Goal: Information Seeking & Learning: Check status

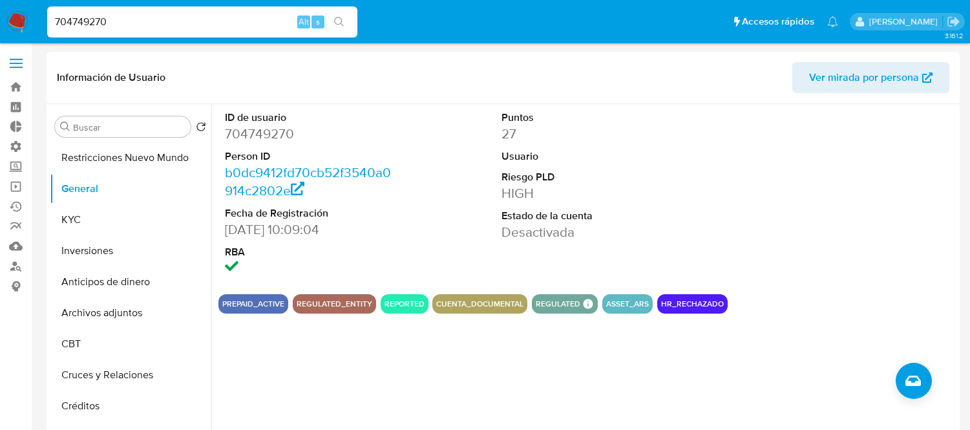
select select "10"
click at [111, 33] on div "704749270 Alt s" at bounding box center [202, 21] width 310 height 31
click at [119, 27] on input "704749270" at bounding box center [202, 22] width 310 height 17
paste input "53287282"
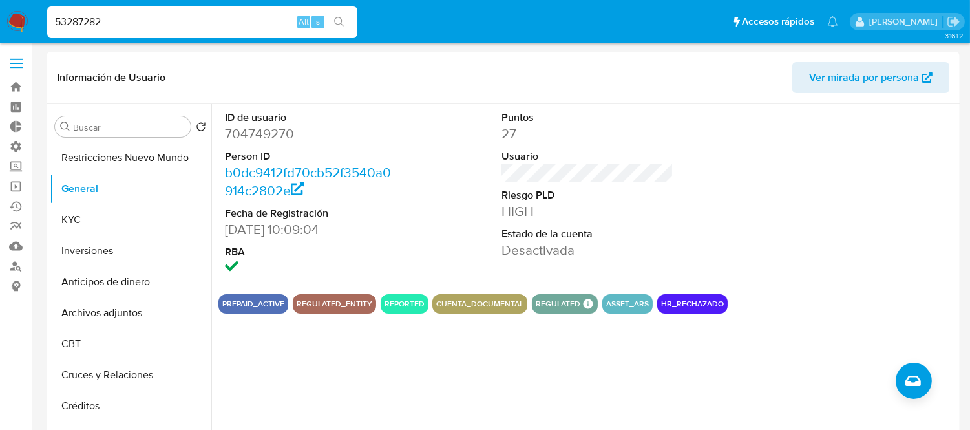
type input "53287282"
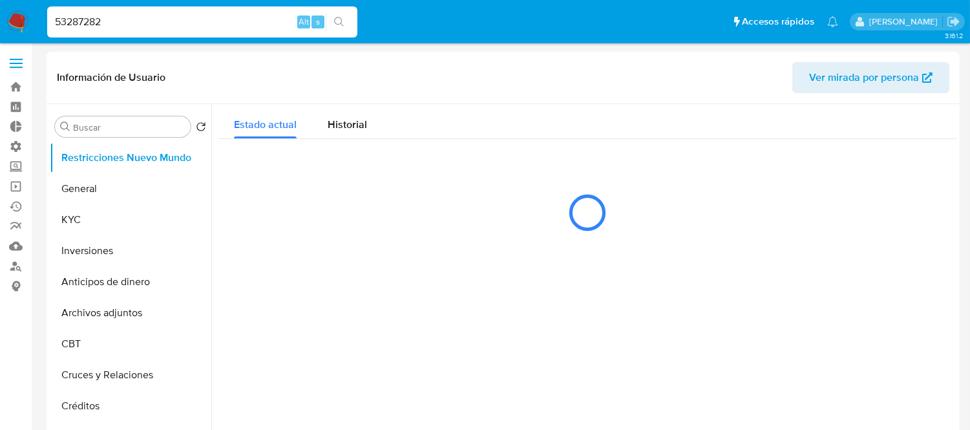
select select "10"
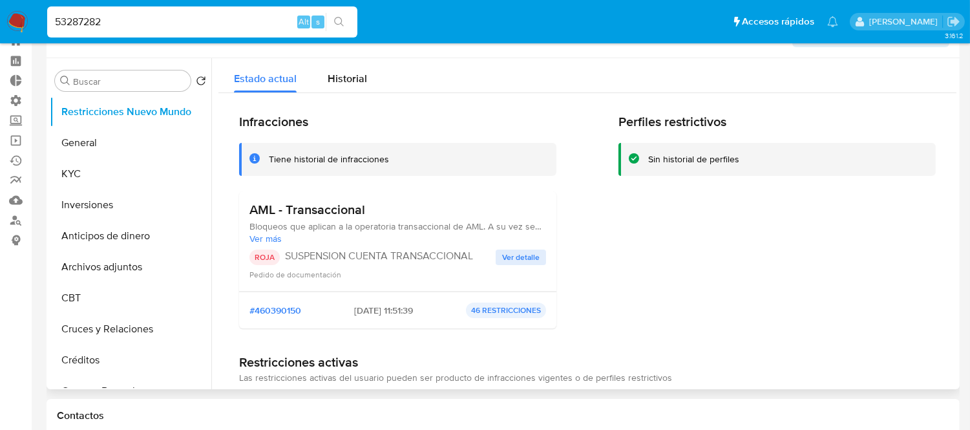
scroll to position [72, 0]
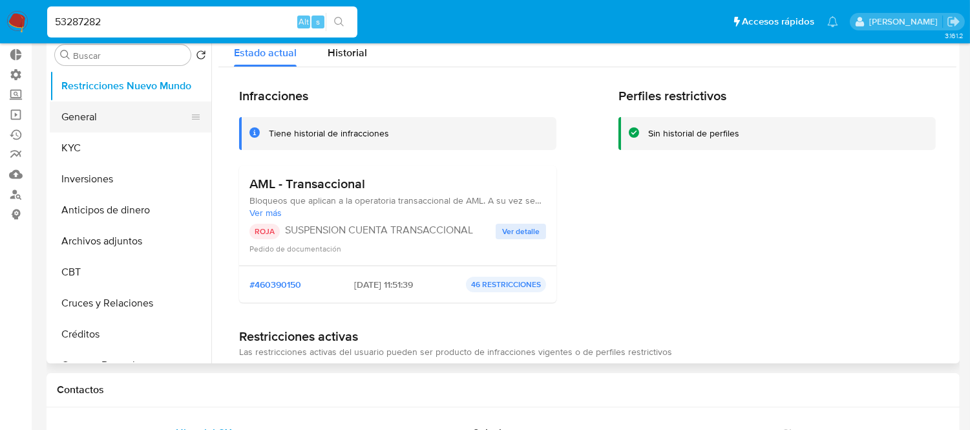
click at [101, 121] on button "General" at bounding box center [125, 116] width 151 height 31
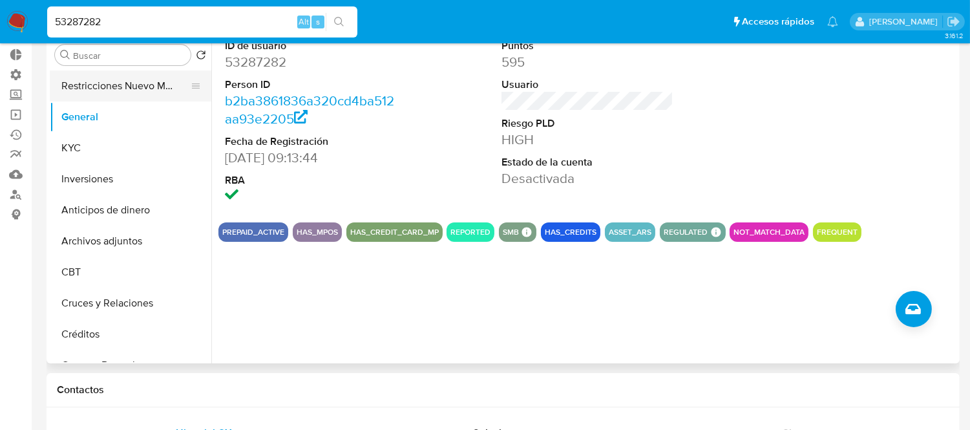
click at [124, 100] on button "Restricciones Nuevo Mundo" at bounding box center [125, 85] width 151 height 31
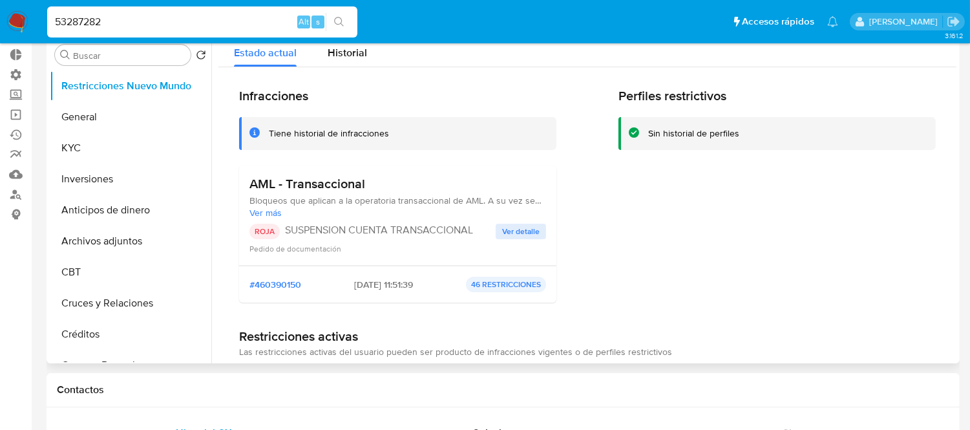
click at [504, 235] on span "Ver detalle" at bounding box center [520, 231] width 37 height 13
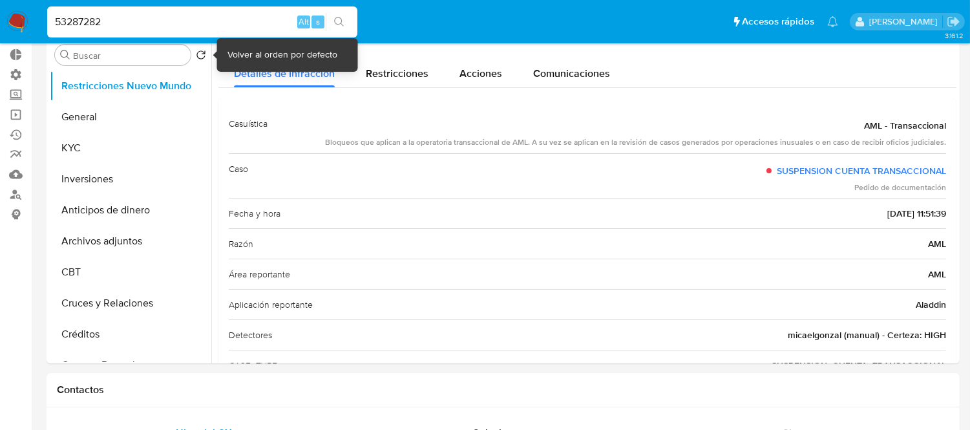
click at [251, 48] on div "Volver al orden por defecto" at bounding box center [282, 54] width 110 height 13
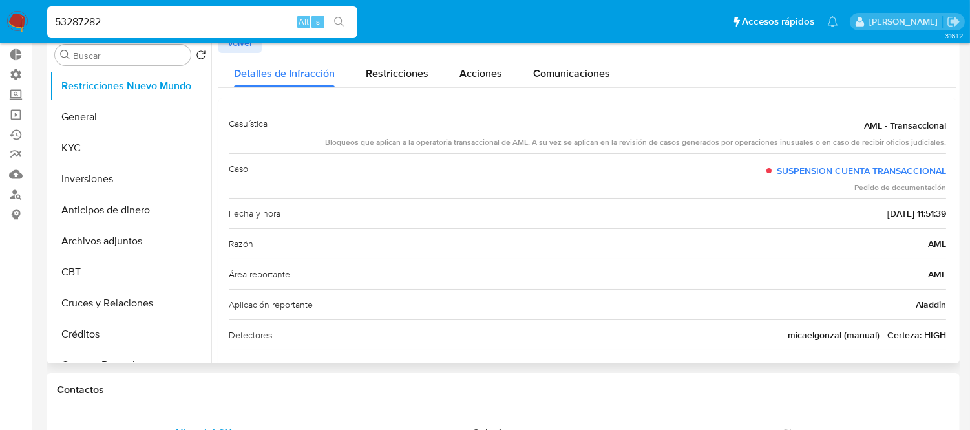
click at [234, 52] on span "Volver" at bounding box center [239, 43] width 25 height 18
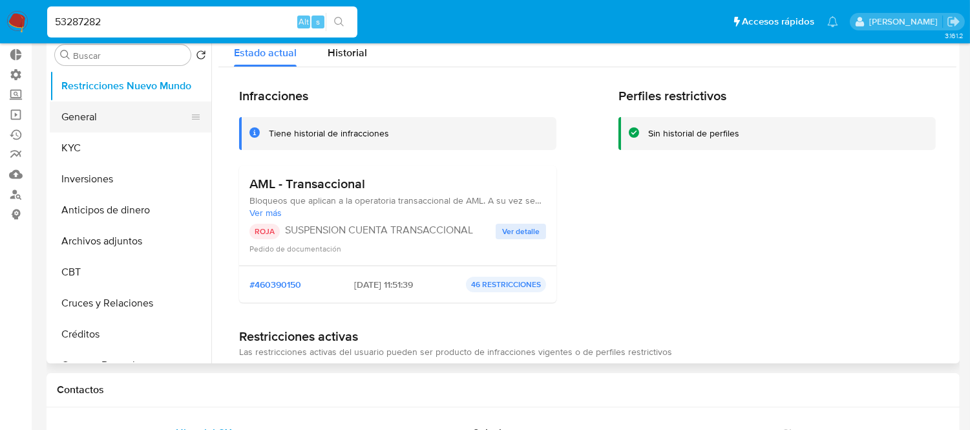
click at [98, 130] on button "General" at bounding box center [125, 116] width 151 height 31
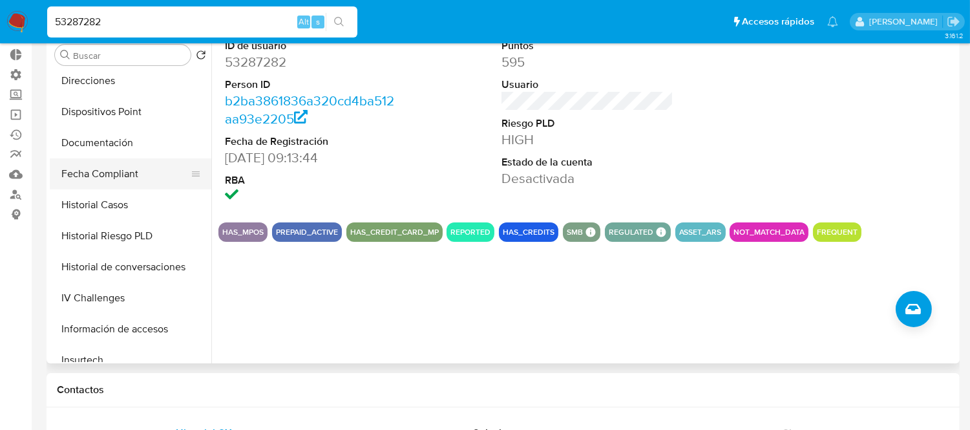
scroll to position [430, 0]
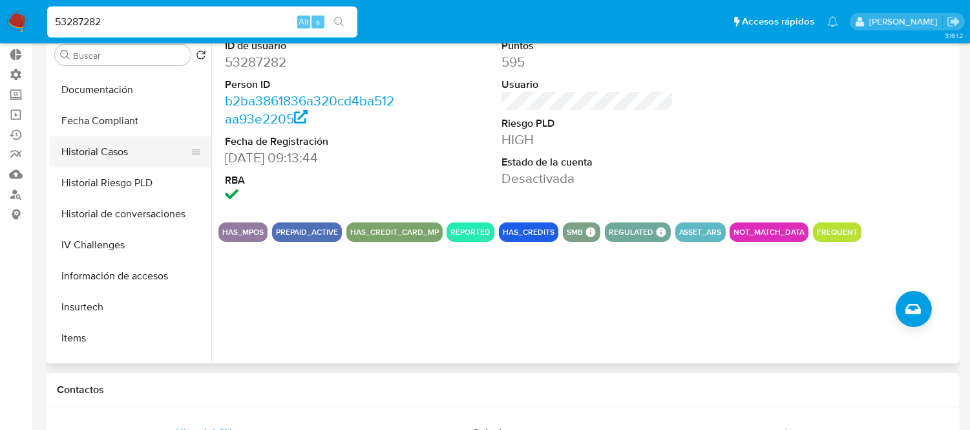
click at [101, 147] on button "Historial Casos" at bounding box center [125, 151] width 151 height 31
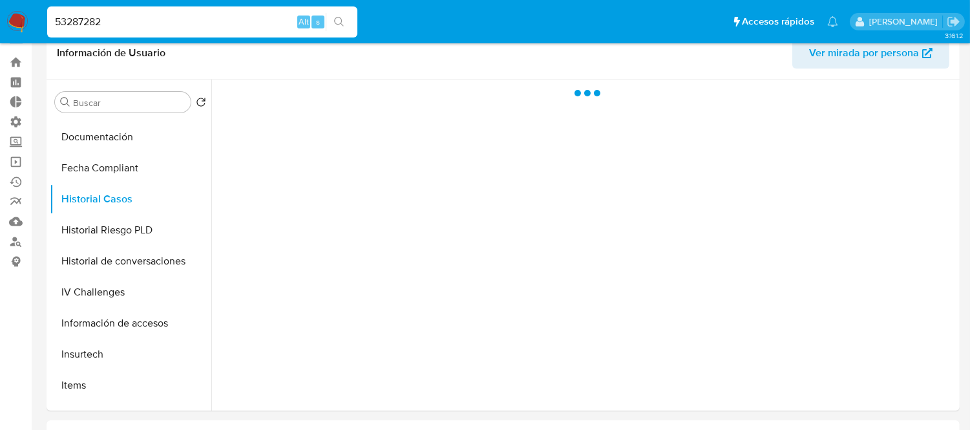
scroll to position [0, 0]
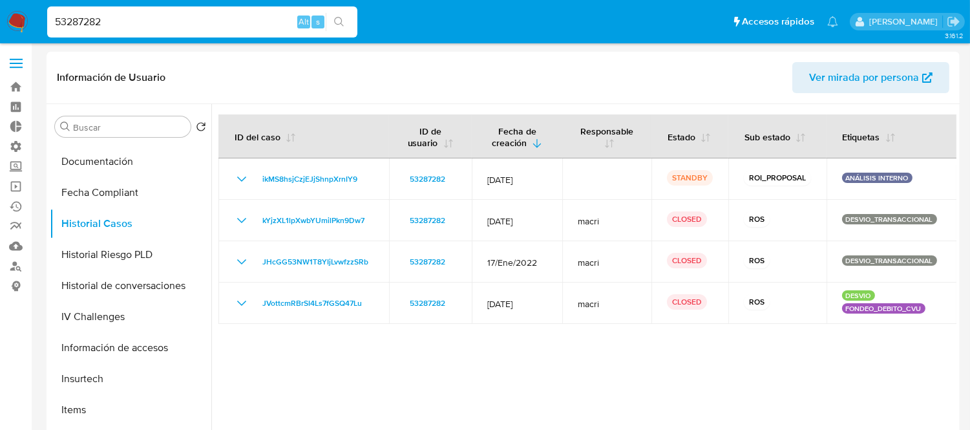
click at [493, 362] on div at bounding box center [583, 269] width 745 height 331
click at [127, 30] on div "53287282 Alt s" at bounding box center [202, 21] width 310 height 31
click at [124, 24] on input "53287282" at bounding box center [202, 22] width 310 height 17
paste input "665738601"
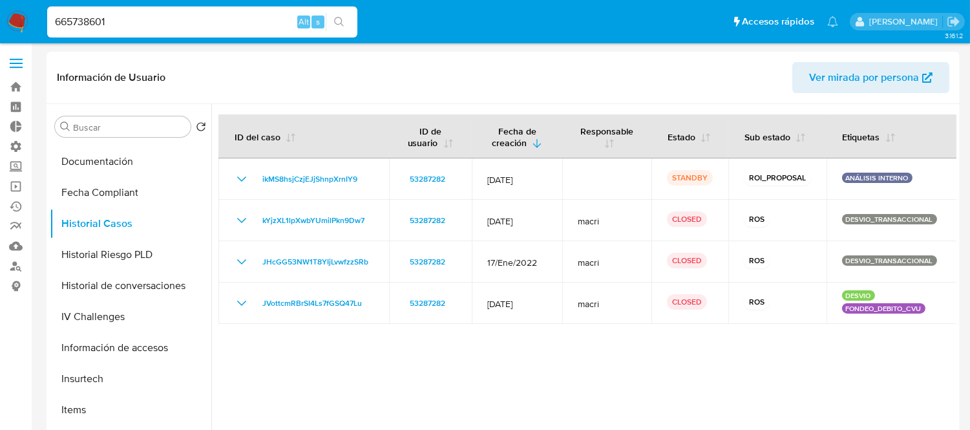
type input "665738601"
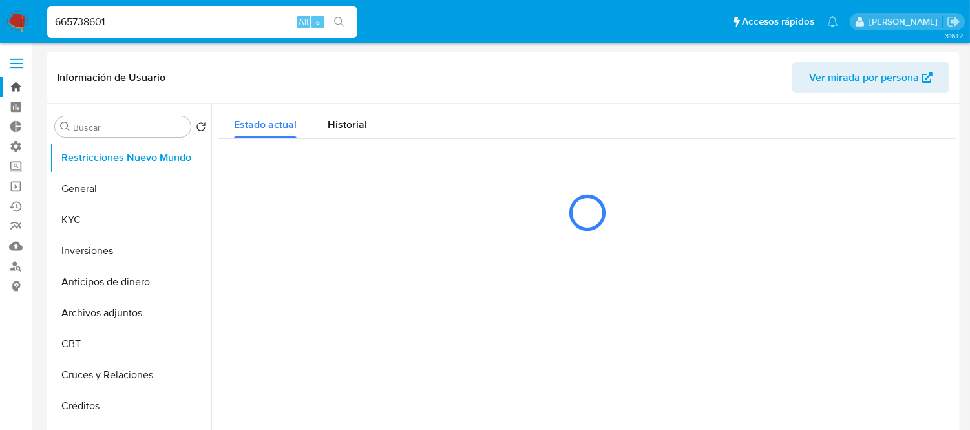
select select "10"
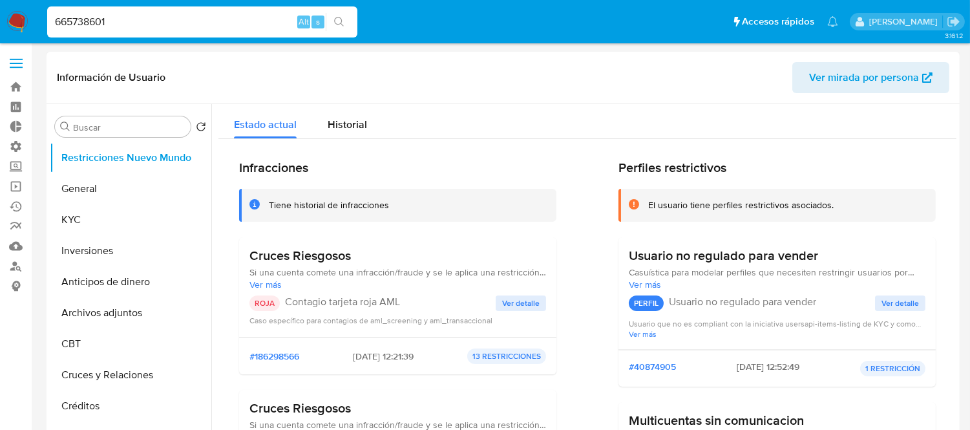
click at [424, 67] on header "Información de Usuario Ver mirada por persona" at bounding box center [503, 77] width 892 height 31
click at [85, 29] on div "665738601 Alt s" at bounding box center [202, 21] width 310 height 31
click at [87, 23] on input "665738601" at bounding box center [202, 22] width 310 height 17
paste input "6584308"
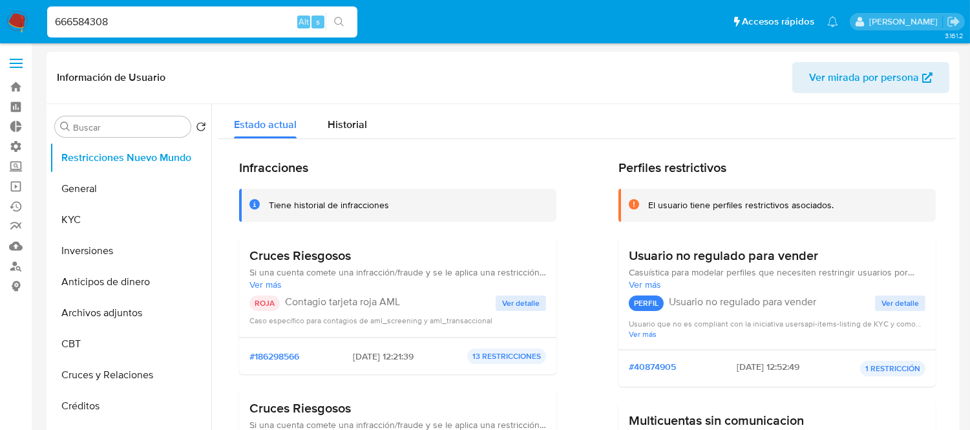
type input "666584308"
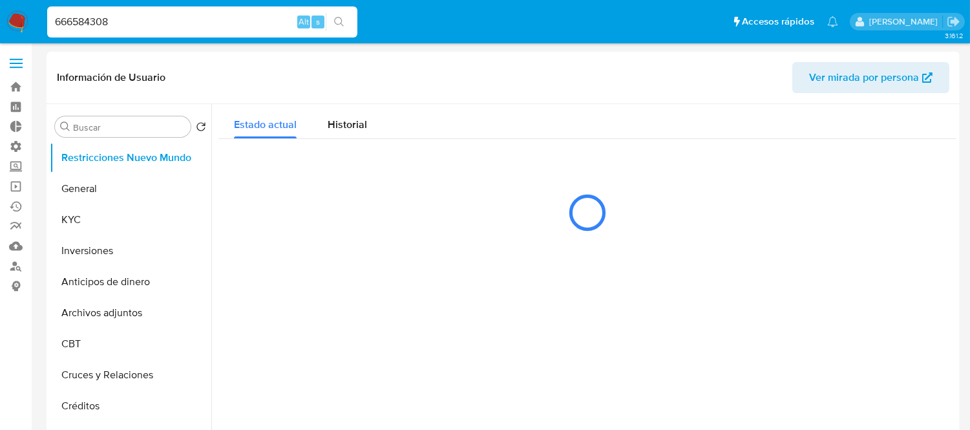
select select "10"
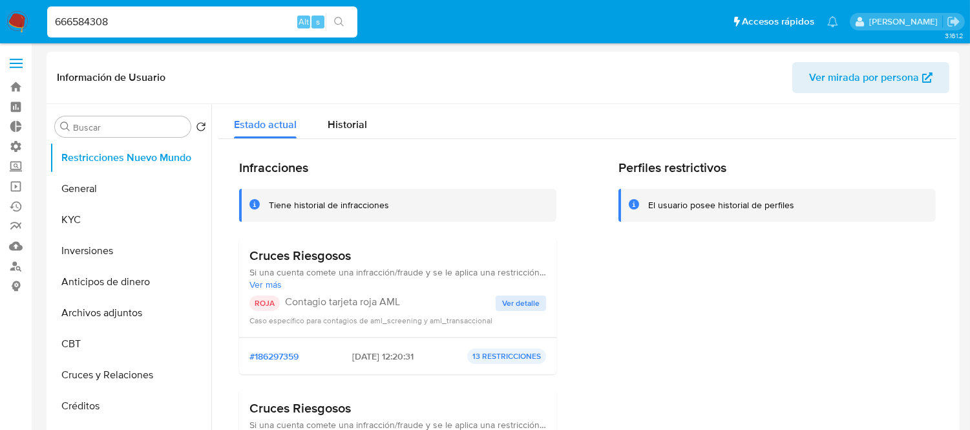
click at [168, 23] on input "666584308" at bounding box center [202, 22] width 310 height 17
paste input "5738601"
type input "665738601"
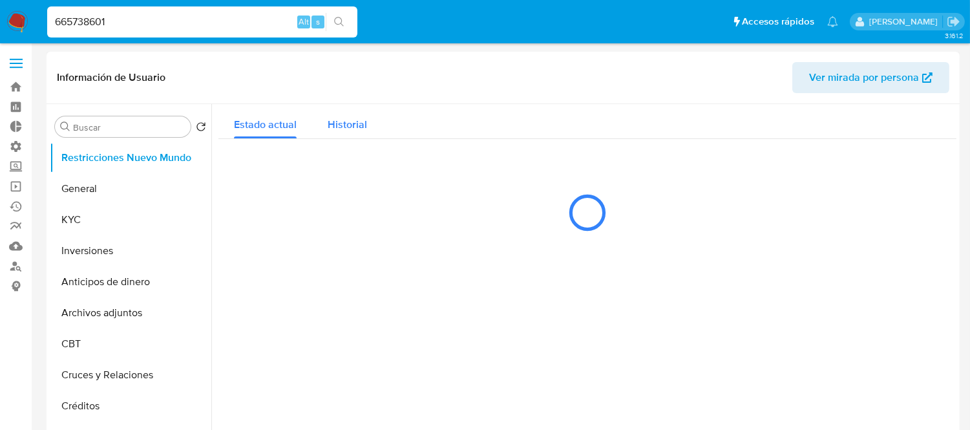
select select "10"
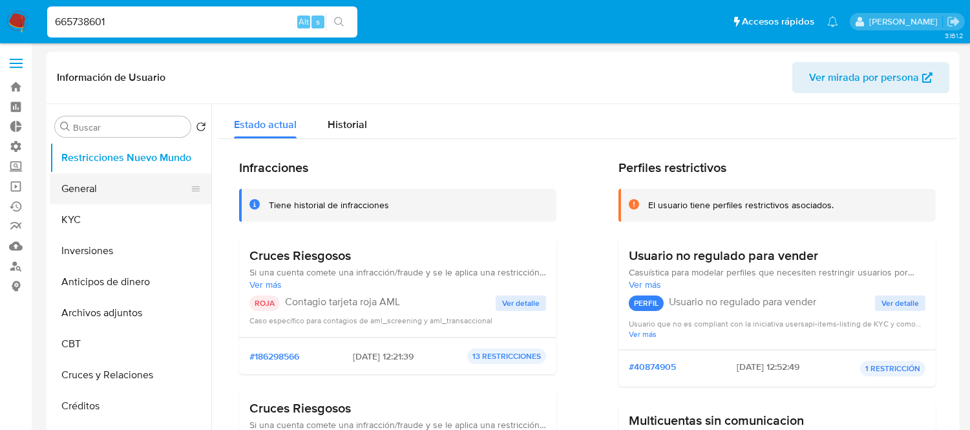
click at [105, 181] on button "General" at bounding box center [125, 188] width 151 height 31
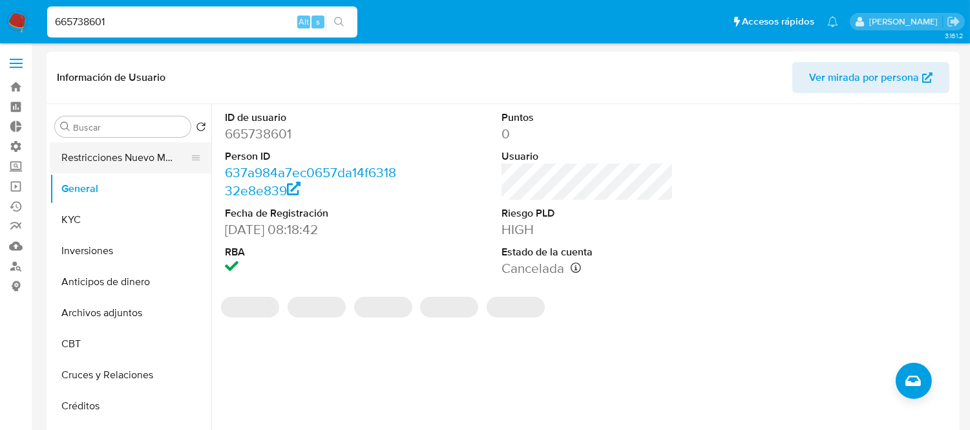
click at [110, 168] on button "Restricciones Nuevo Mundo" at bounding box center [125, 157] width 151 height 31
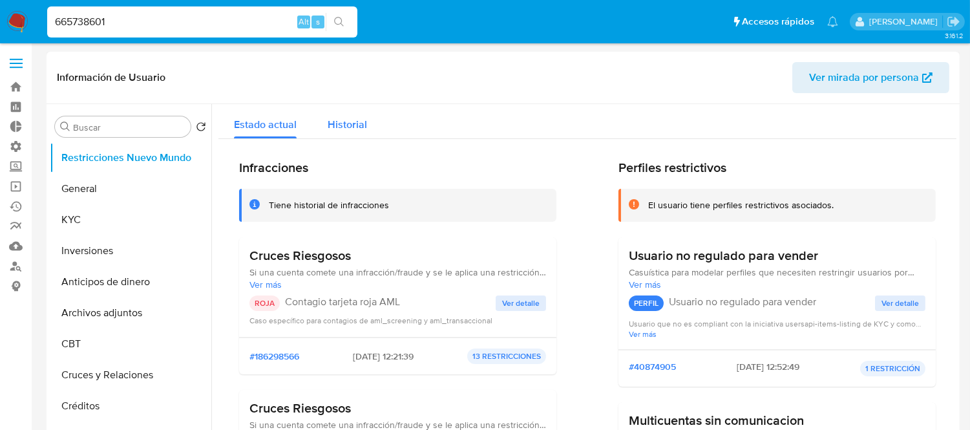
click at [349, 117] on span "Historial" at bounding box center [346, 124] width 39 height 15
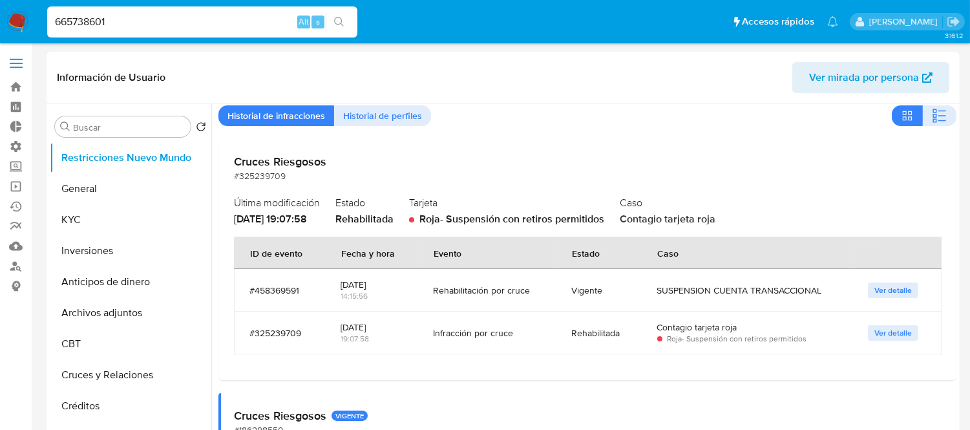
scroll to position [72, 0]
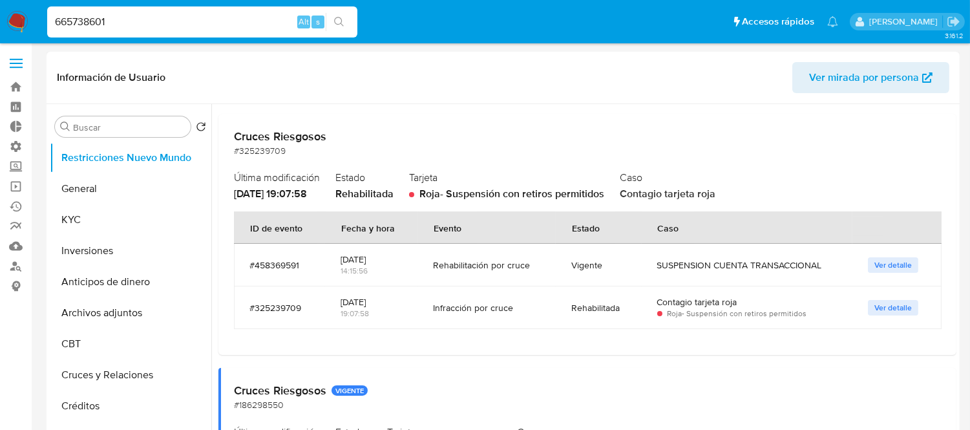
click at [885, 270] on span "Ver detalle" at bounding box center [892, 264] width 37 height 13
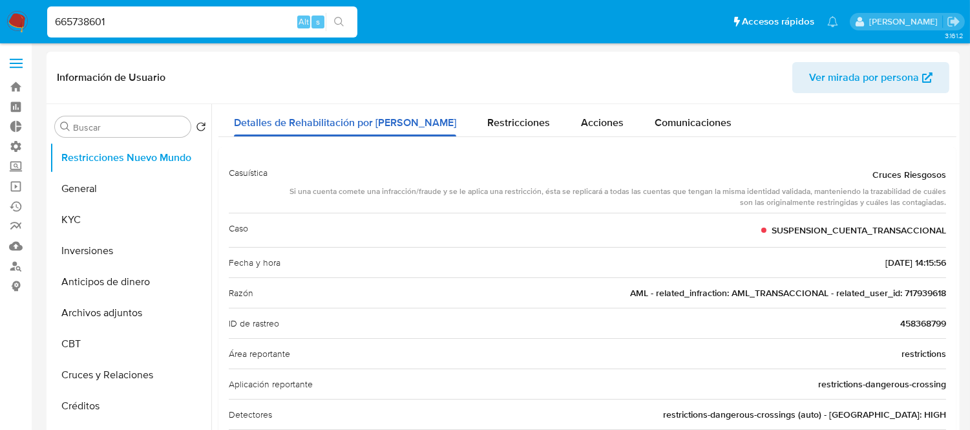
scroll to position [0, 0]
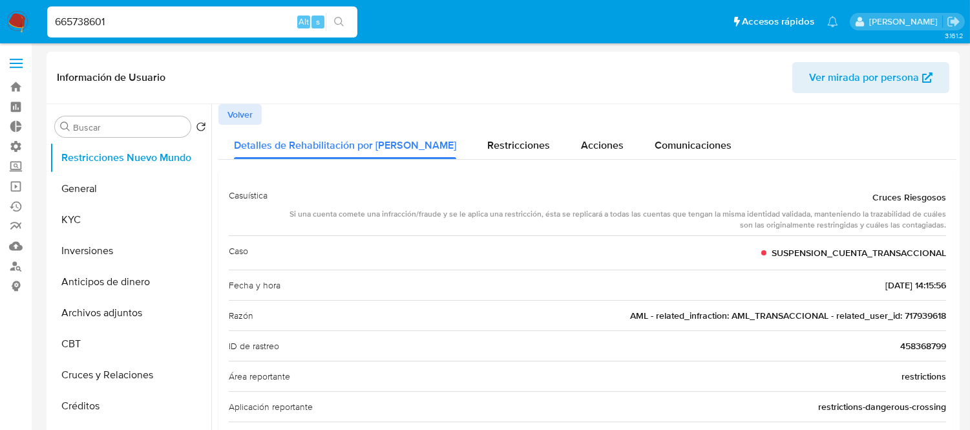
click at [222, 96] on div "Información de Usuario Ver mirada por persona" at bounding box center [503, 78] width 913 height 52
click at [234, 109] on span "Volver" at bounding box center [239, 114] width 25 height 18
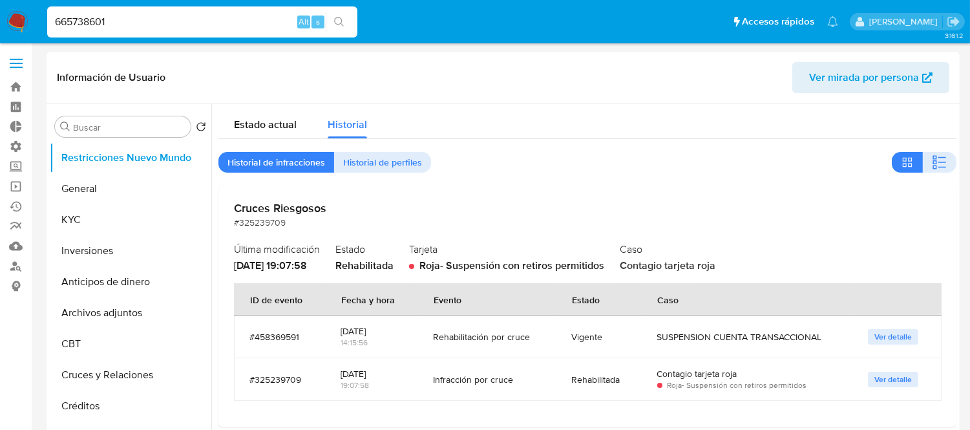
click at [169, 35] on div "665738601 Alt s" at bounding box center [202, 21] width 310 height 31
click at [164, 23] on input "665738601" at bounding box center [202, 22] width 310 height 17
click at [130, 22] on input "665738601" at bounding box center [202, 22] width 310 height 17
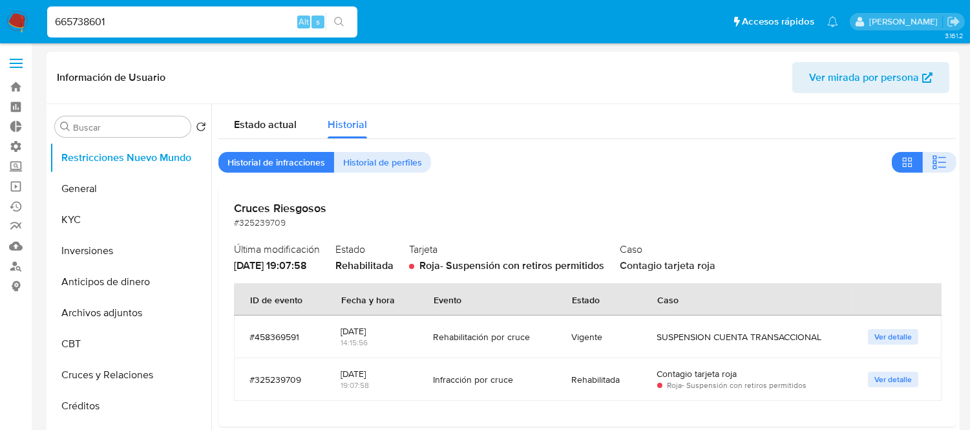
click at [130, 21] on input "665738601" at bounding box center [202, 22] width 310 height 17
click at [134, 22] on input "665738601" at bounding box center [202, 22] width 310 height 17
click at [108, 158] on button "Restricciones Nuevo Mundo" at bounding box center [125, 157] width 151 height 31
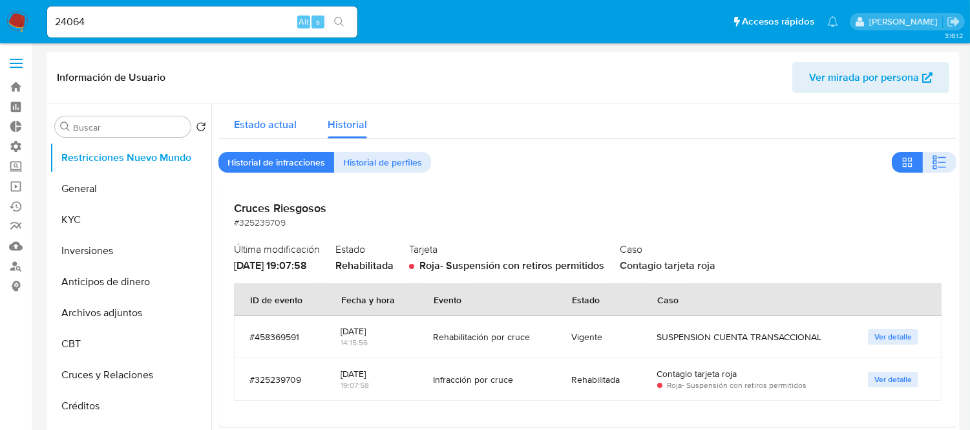
click at [263, 121] on span "Estado actual" at bounding box center [265, 124] width 63 height 15
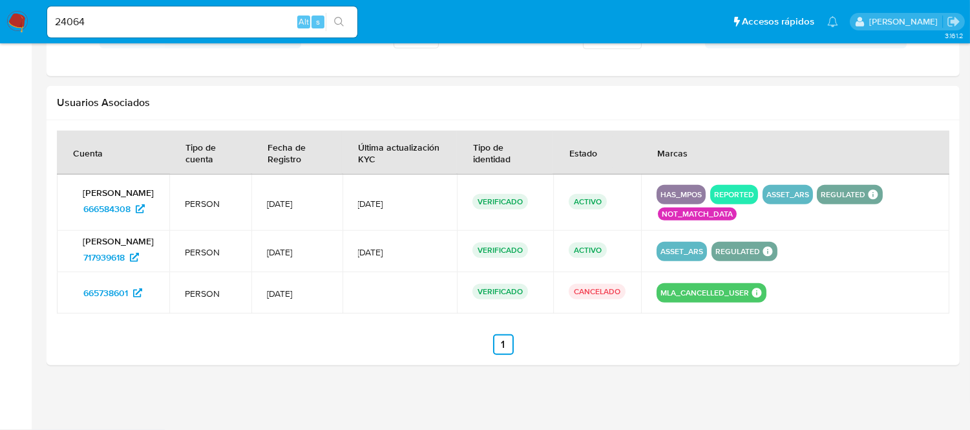
scroll to position [1171, 0]
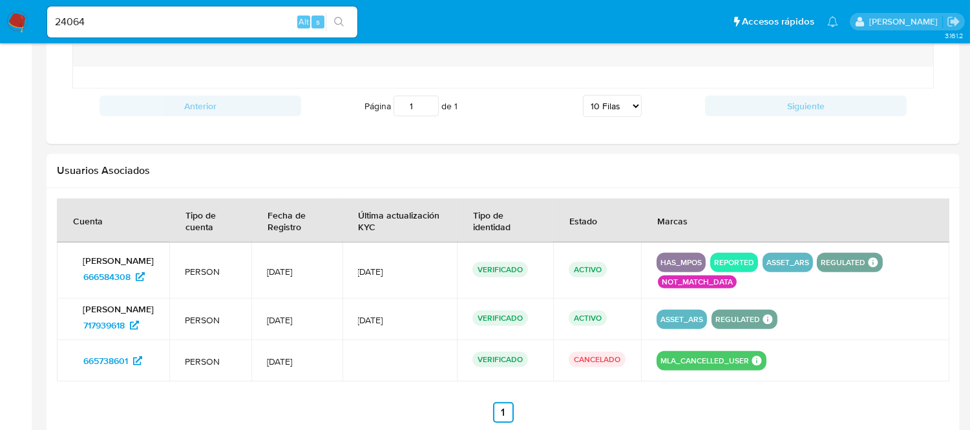
click at [154, 22] on input "24064" at bounding box center [202, 22] width 310 height 17
paste input "666584308"
click at [209, 34] on div "24064 Alt s" at bounding box center [202, 21] width 310 height 31
click at [128, 23] on input "24064" at bounding box center [202, 22] width 310 height 17
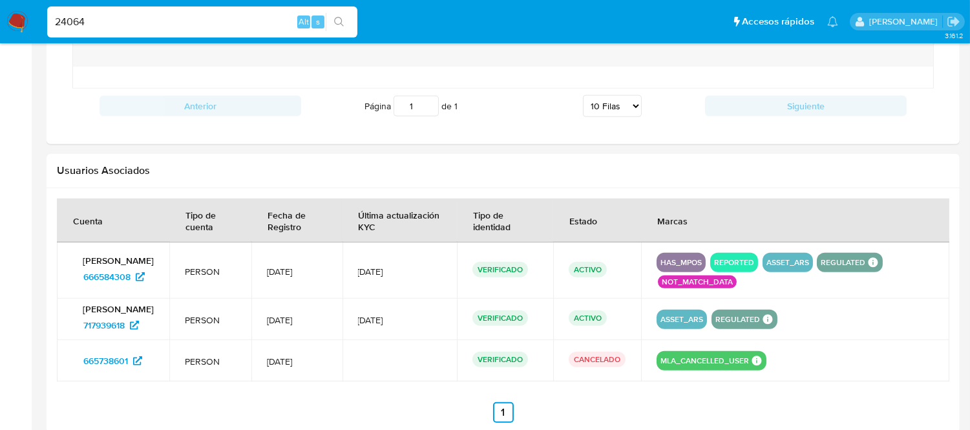
click at [128, 23] on input "24064" at bounding box center [202, 22] width 310 height 17
paste input "665738601"
type input "665738601"
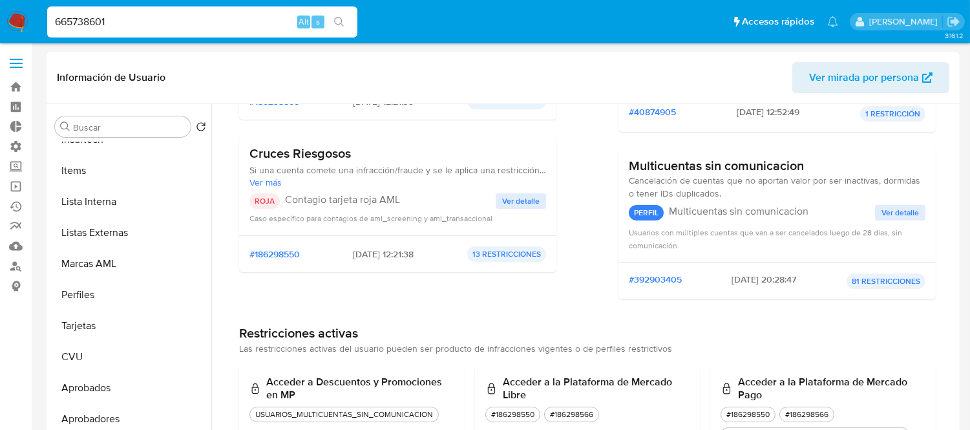
scroll to position [0, 0]
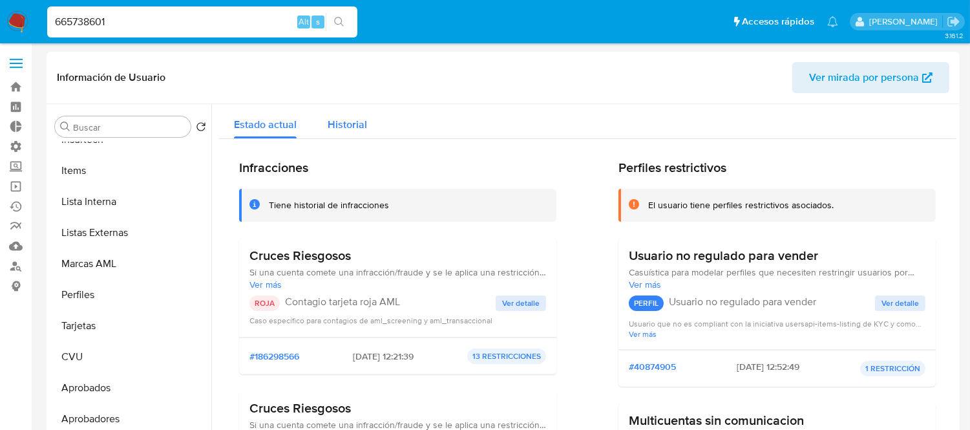
click at [338, 118] on span "Historial" at bounding box center [346, 124] width 39 height 15
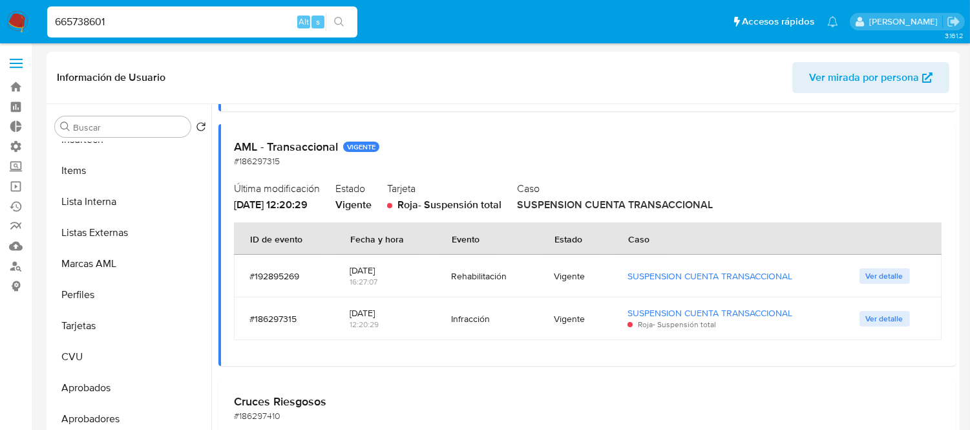
scroll to position [861, 0]
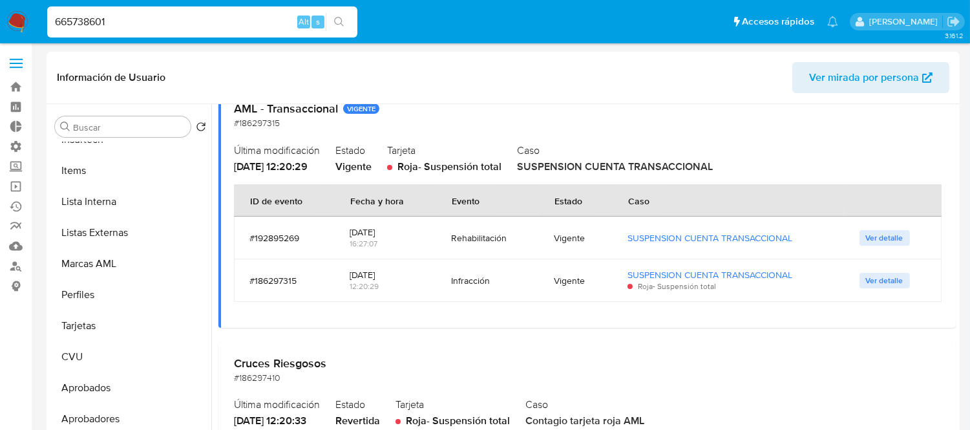
drag, startPoint x: 533, startPoint y: 253, endPoint x: 455, endPoint y: 248, distance: 77.6
click at [455, 248] on tr "#192895269 01/11/2022 16:27:07 Rehabilitación Vigente SUSPENSION CUENTA TRANSAC…" at bounding box center [587, 237] width 707 height 43
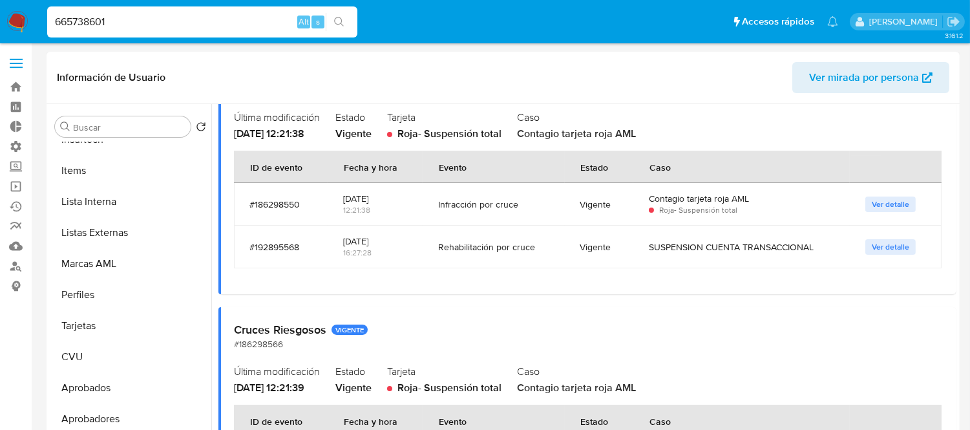
scroll to position [378, 0]
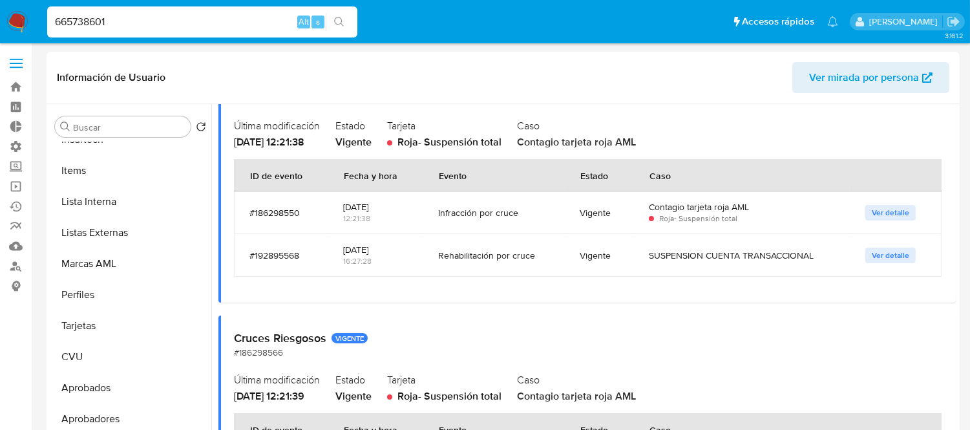
drag, startPoint x: 446, startPoint y: 251, endPoint x: 526, endPoint y: 250, distance: 80.7
click at [526, 250] on div "Rehabilitación por cruce" at bounding box center [493, 255] width 110 height 12
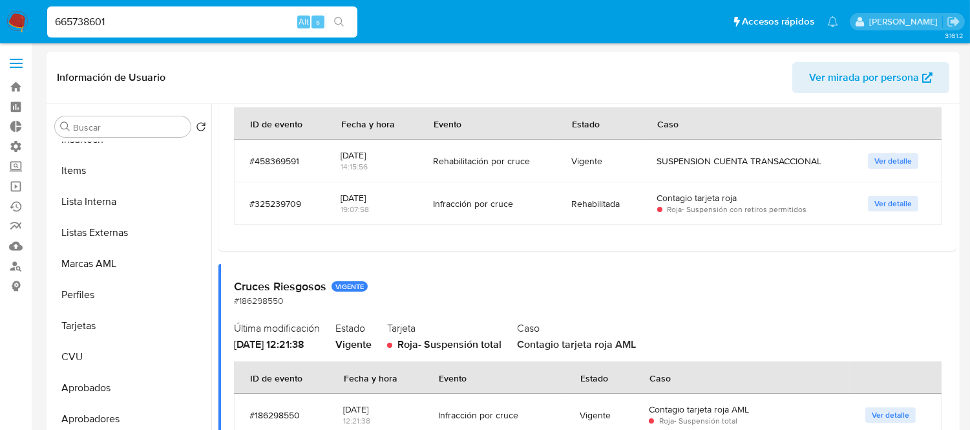
scroll to position [163, 0]
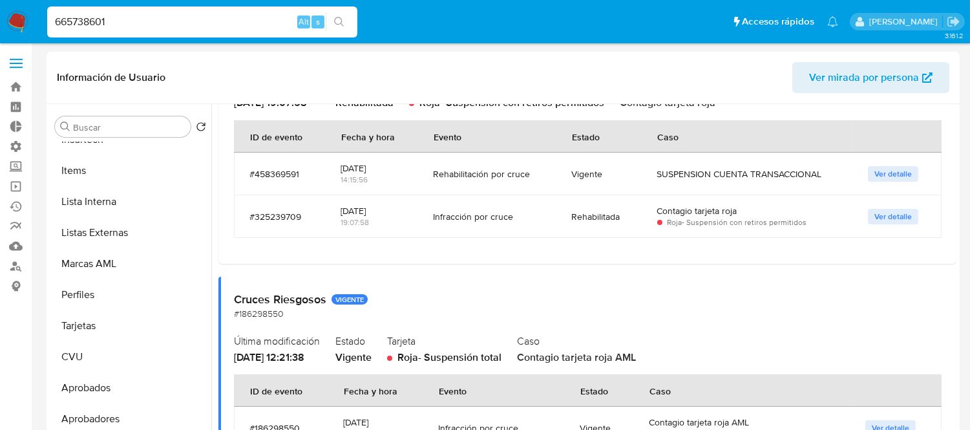
drag, startPoint x: 531, startPoint y: 165, endPoint x: 553, endPoint y: 165, distance: 22.0
click at [553, 165] on tr "#458369591 25/09/2025 14:15:56 Rehabilitación por cruce Vigente SUSPENSION CUEN…" at bounding box center [587, 173] width 707 height 43
click at [555, 165] on td "Vigente" at bounding box center [598, 173] width 86 height 43
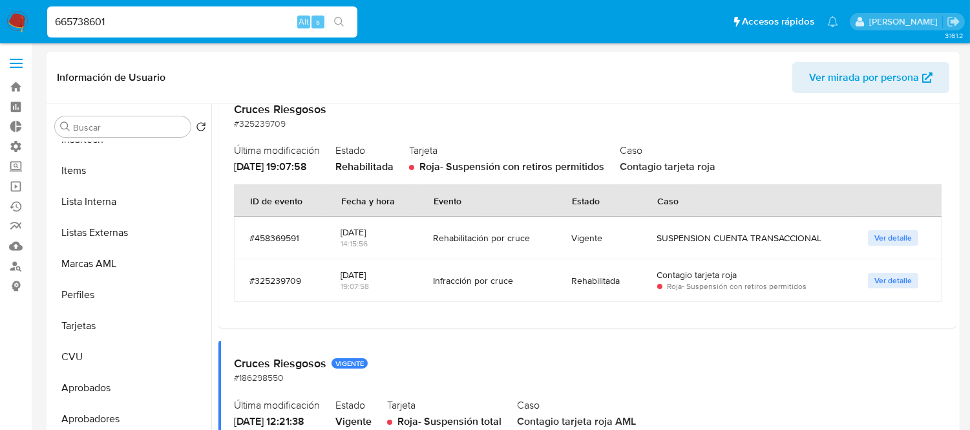
scroll to position [19, 0]
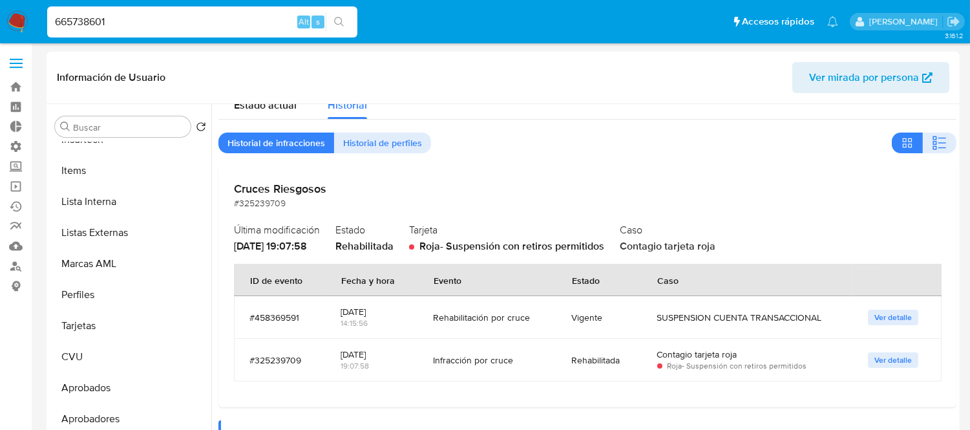
click at [897, 320] on span "Ver detalle" at bounding box center [892, 317] width 37 height 13
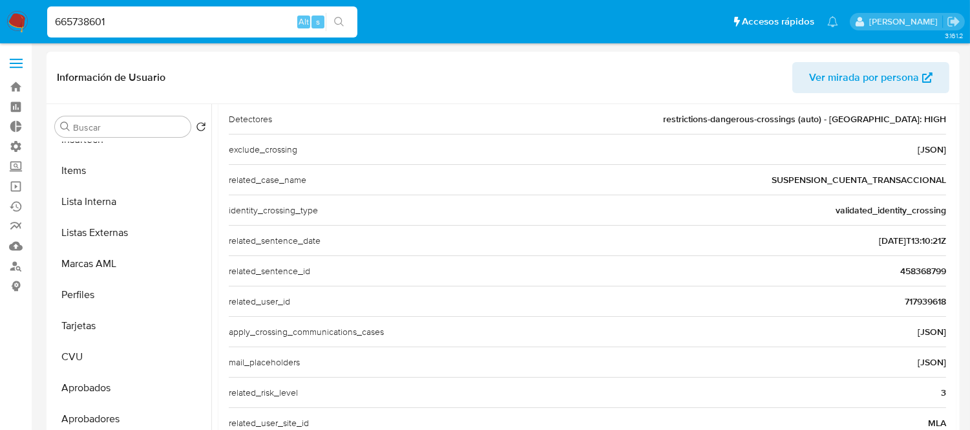
scroll to position [358, 0]
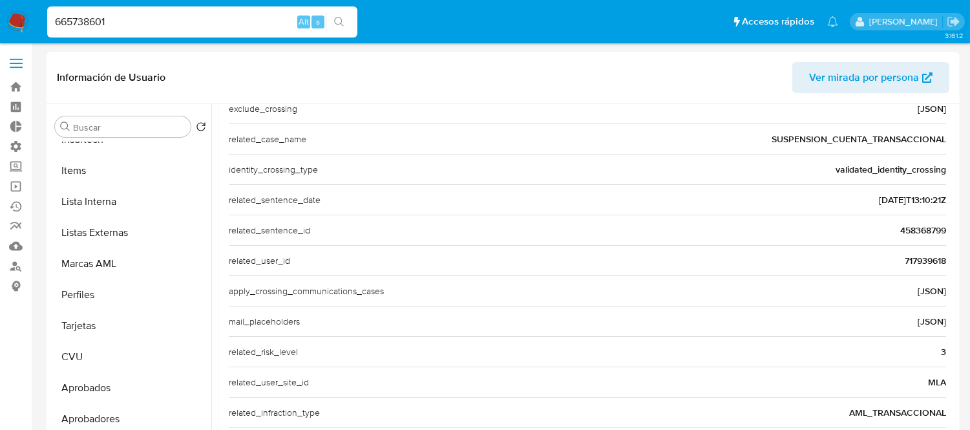
click at [912, 264] on span "717939618" at bounding box center [924, 260] width 41 height 13
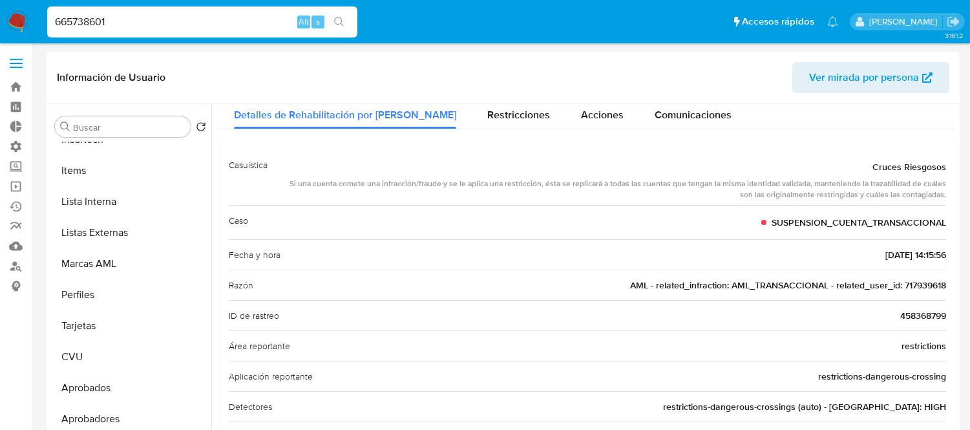
scroll to position [0, 0]
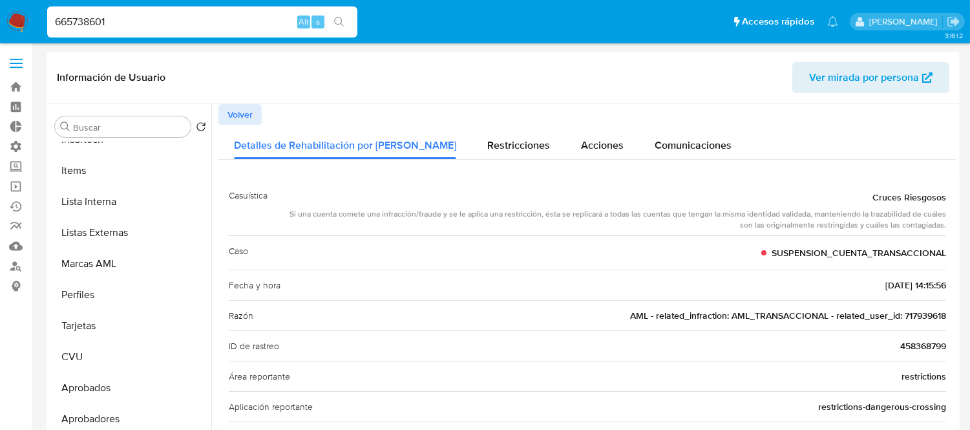
click at [253, 115] on button "Volver" at bounding box center [239, 114] width 43 height 21
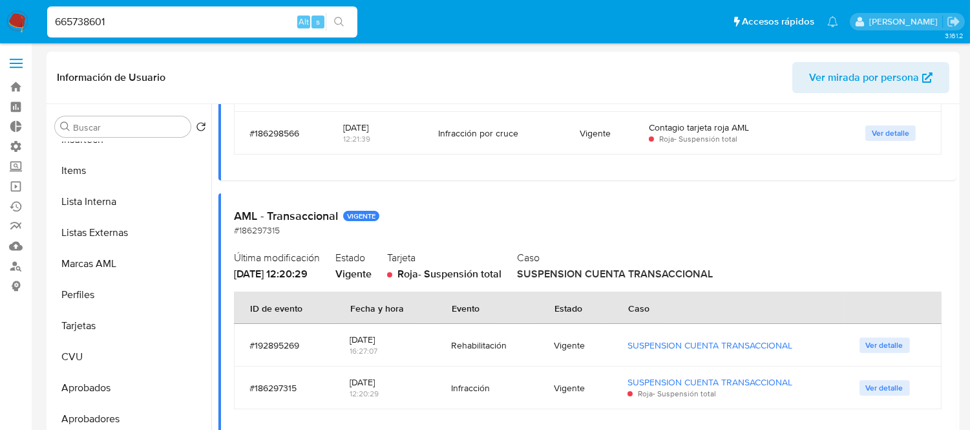
scroll to position [786, 0]
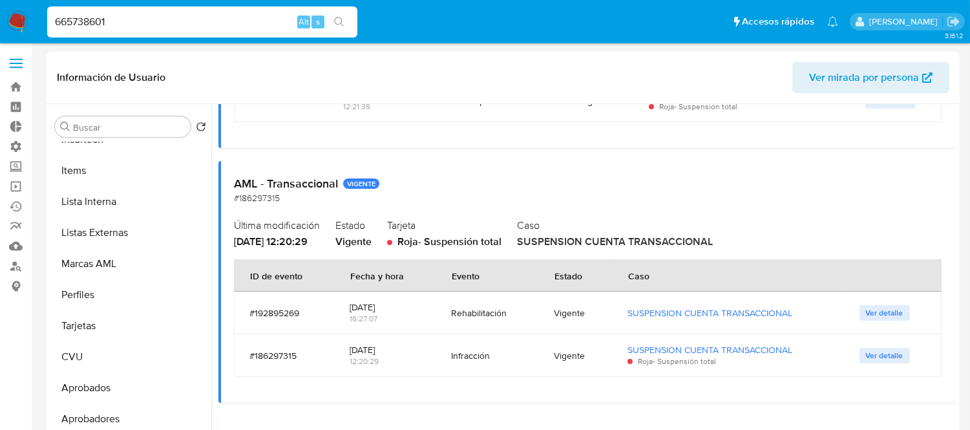
drag, startPoint x: 433, startPoint y: 311, endPoint x: 513, endPoint y: 302, distance: 81.2
click at [513, 302] on td "Rehabilitación" at bounding box center [487, 312] width 103 height 43
click at [513, 302] on div "Rehabilitación" at bounding box center [487, 312] width 72 height 31
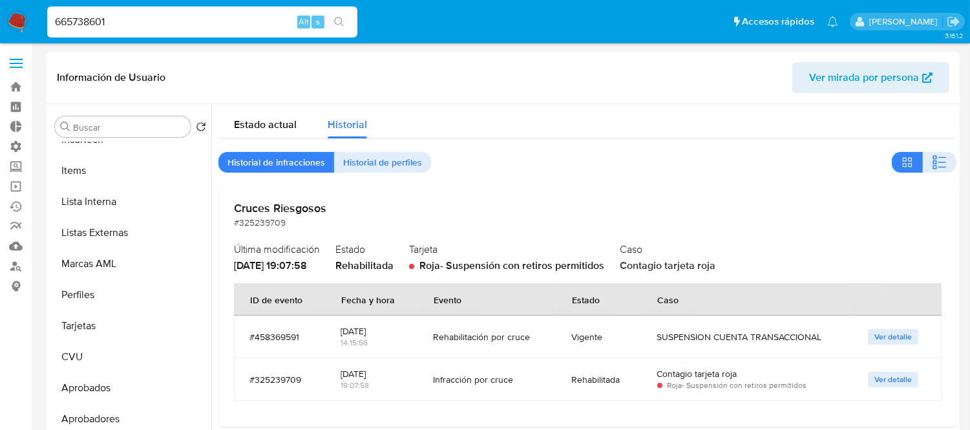
scroll to position [669, 0]
click at [236, 125] on span "Estado actual" at bounding box center [265, 124] width 63 height 15
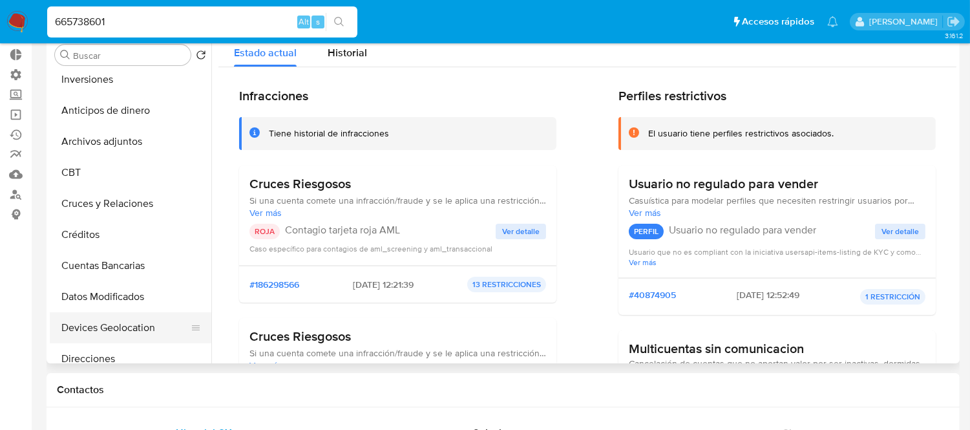
scroll to position [0, 0]
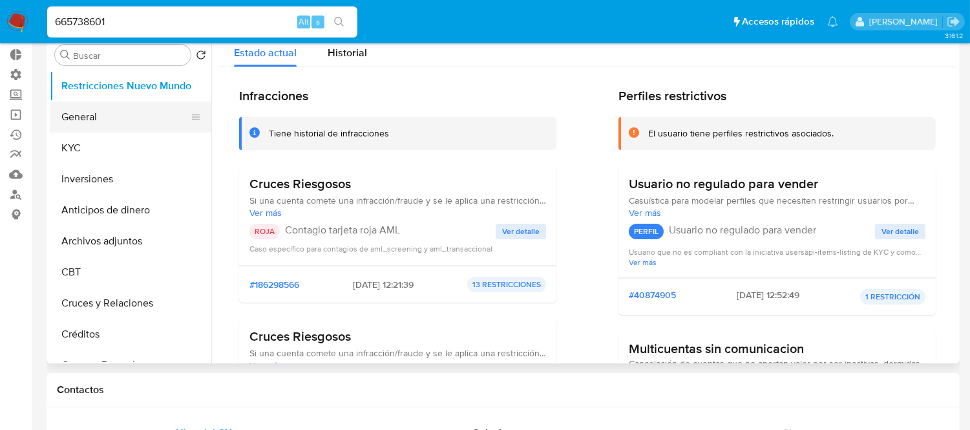
click at [129, 114] on button "General" at bounding box center [125, 116] width 151 height 31
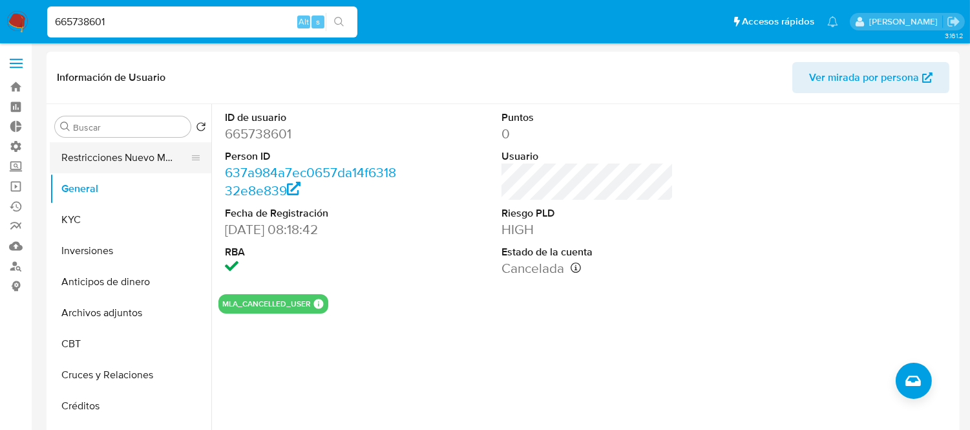
click at [150, 152] on button "Restricciones Nuevo Mundo" at bounding box center [125, 157] width 151 height 31
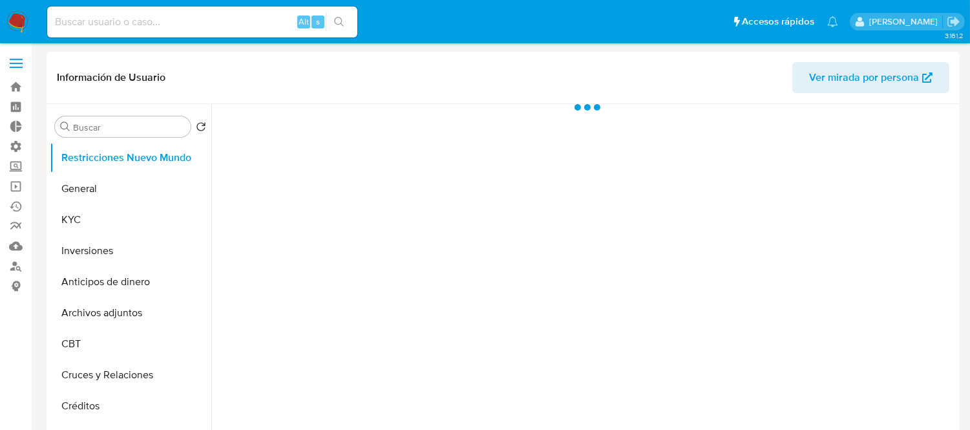
select select "10"
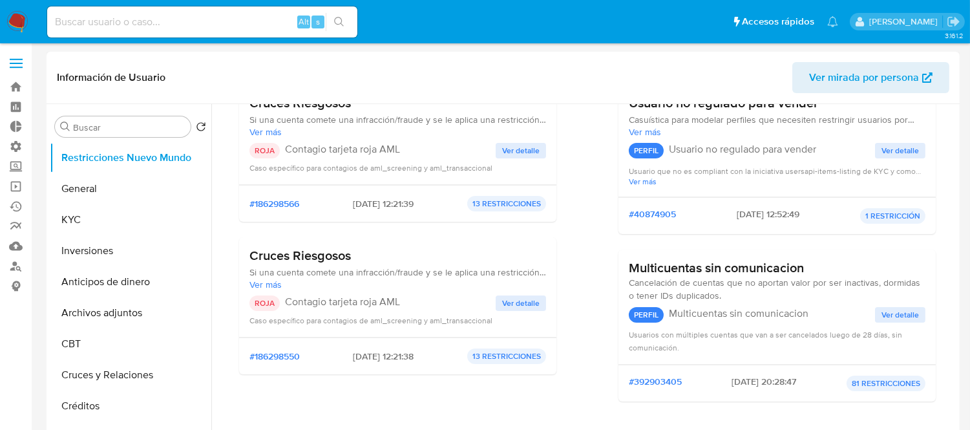
scroll to position [143, 0]
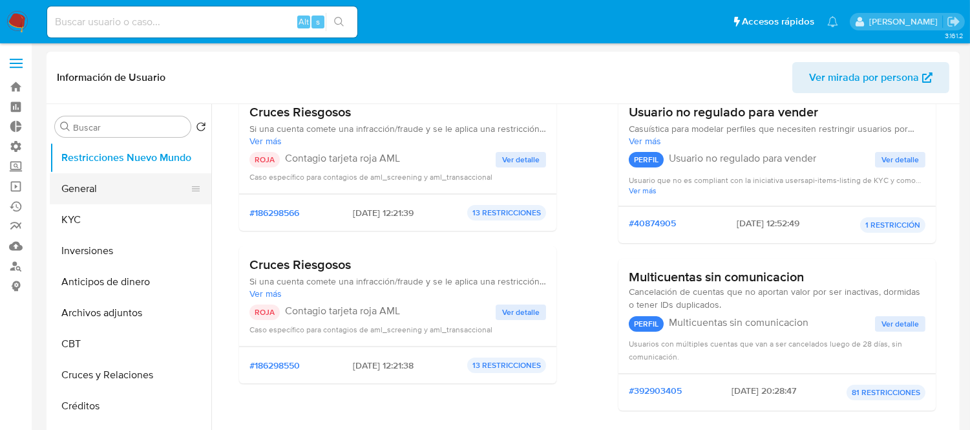
click at [99, 198] on button "General" at bounding box center [125, 188] width 151 height 31
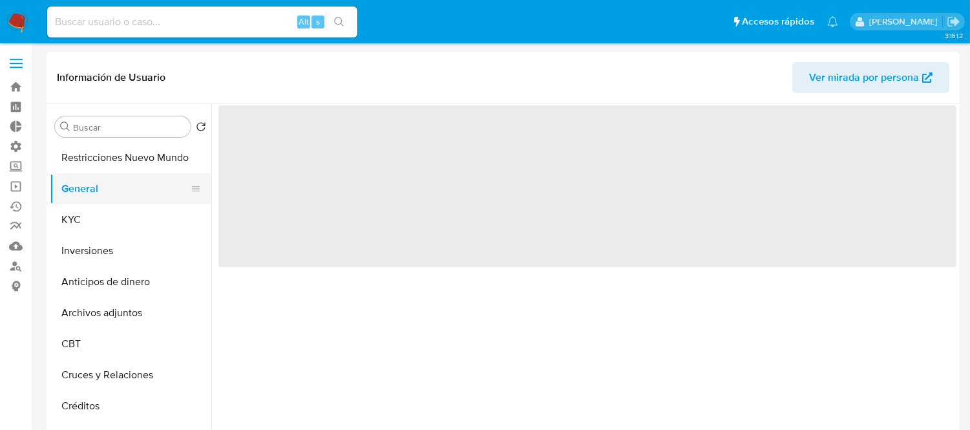
scroll to position [0, 0]
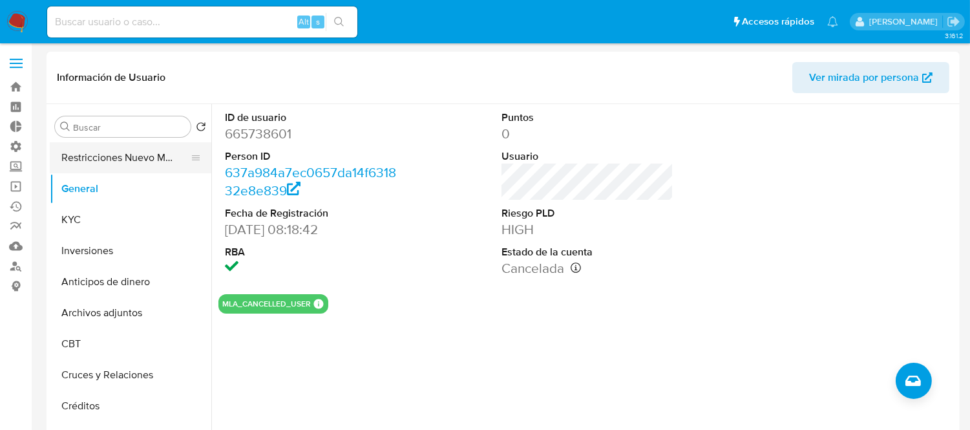
click at [92, 169] on button "Restricciones Nuevo Mundo" at bounding box center [125, 157] width 151 height 31
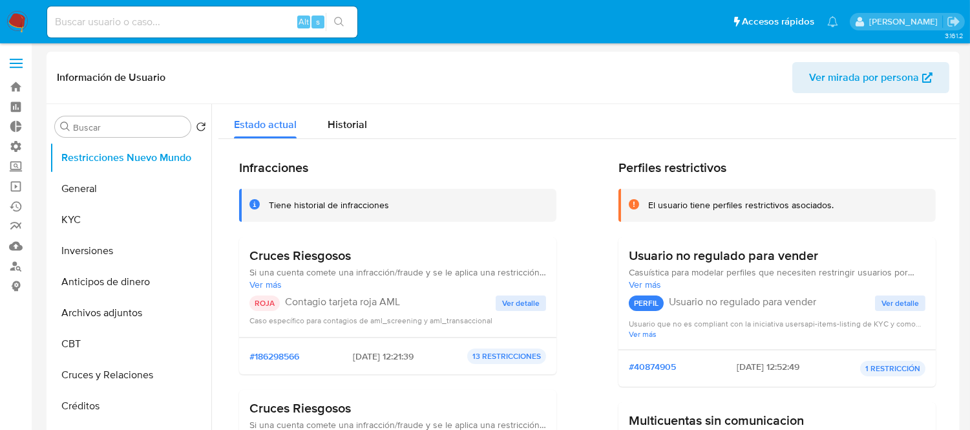
click at [163, 28] on input at bounding box center [202, 22] width 310 height 17
paste input "666584308"
type input "666584308"
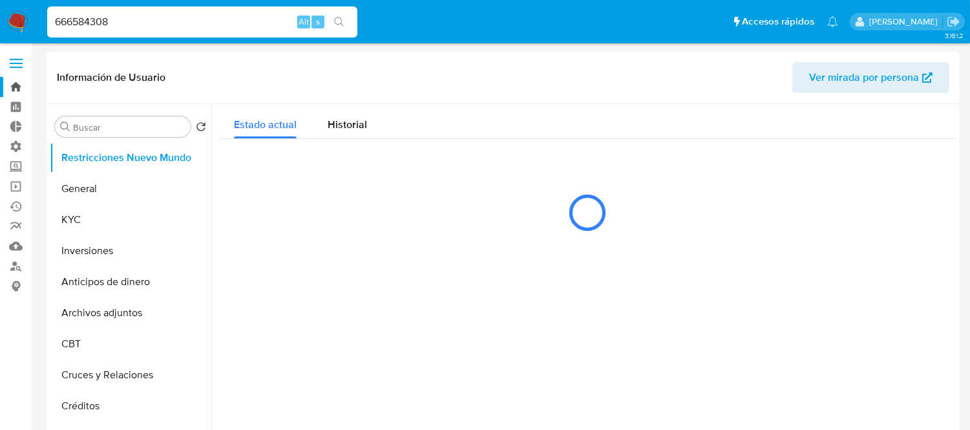
select select "10"
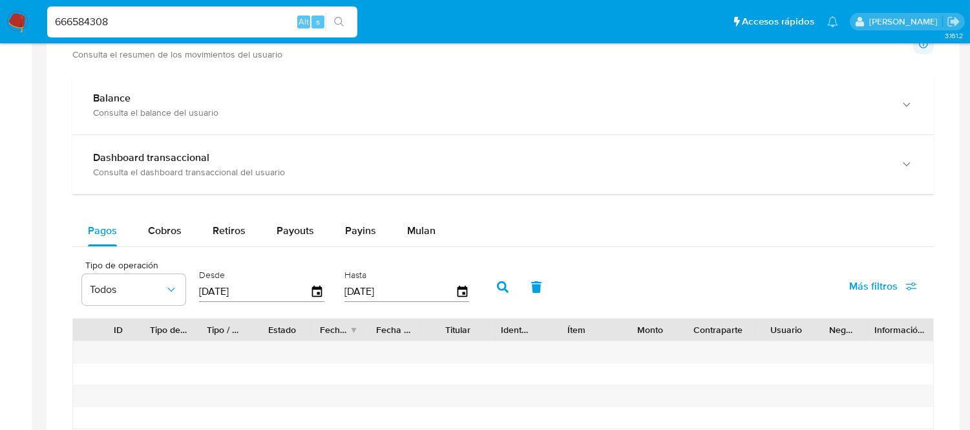
scroll to position [1177, 0]
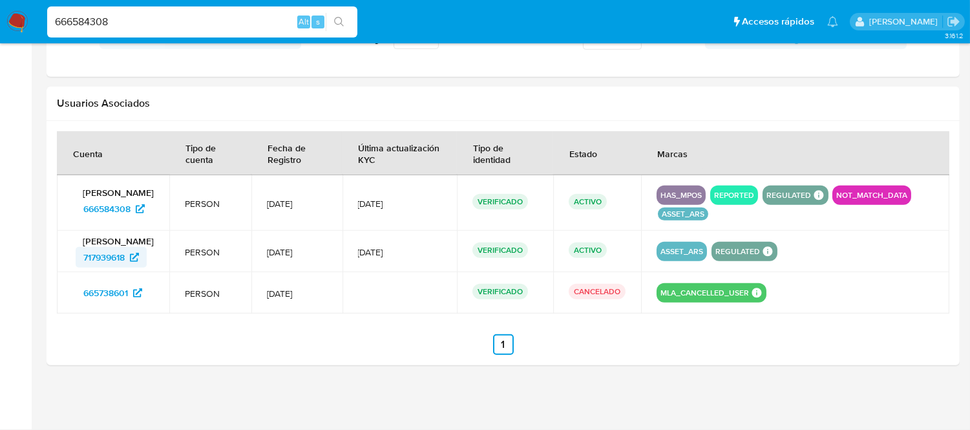
click at [112, 260] on span "717939618" at bounding box center [103, 257] width 41 height 21
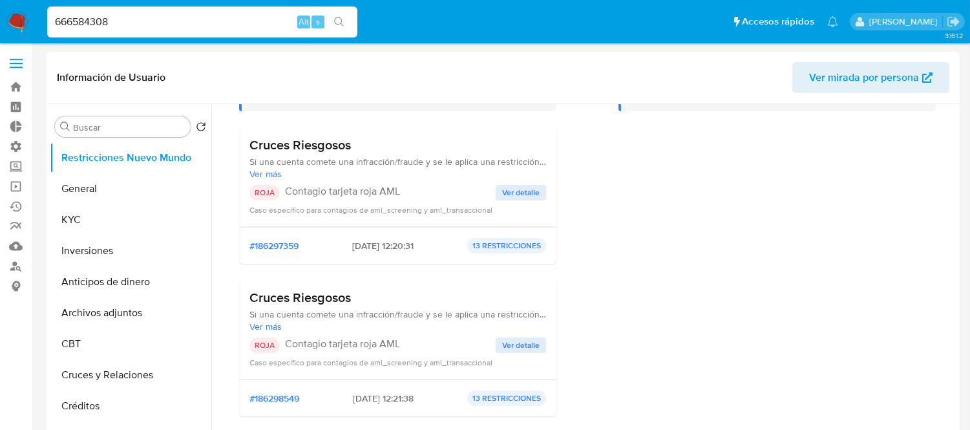
scroll to position [143, 0]
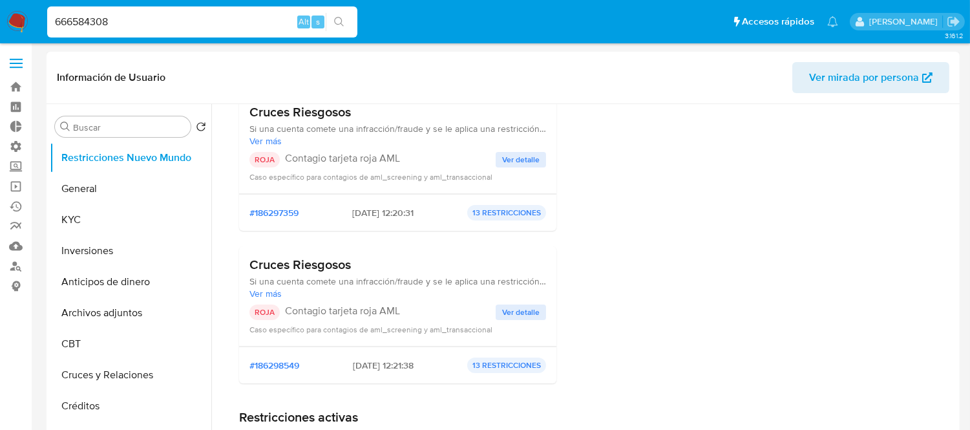
click at [499, 160] on button "Ver detalle" at bounding box center [520, 160] width 50 height 16
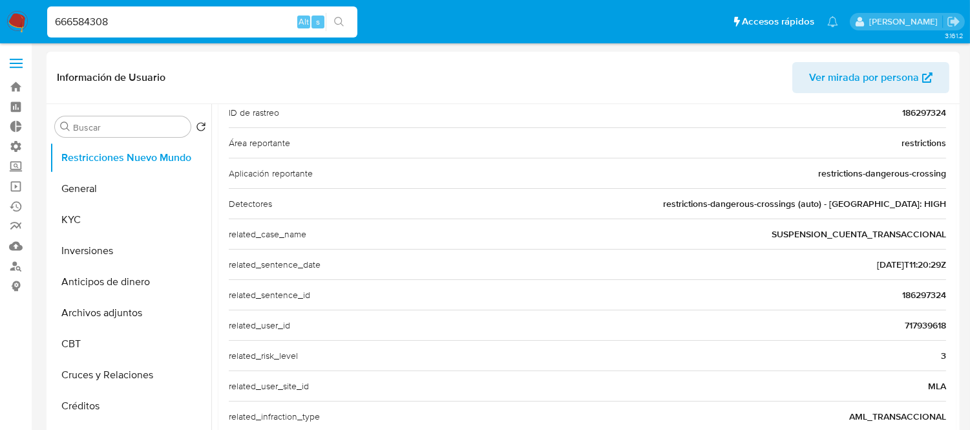
scroll to position [267, 0]
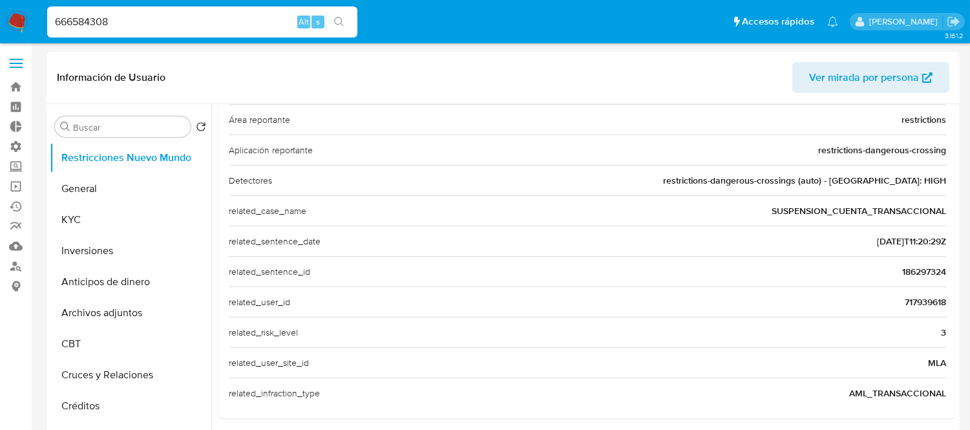
click at [920, 306] on span "717939618" at bounding box center [924, 301] width 41 height 13
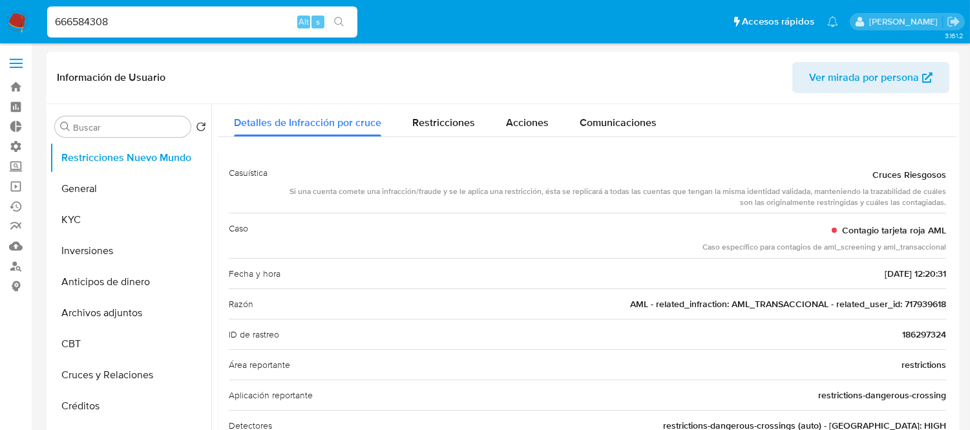
scroll to position [0, 0]
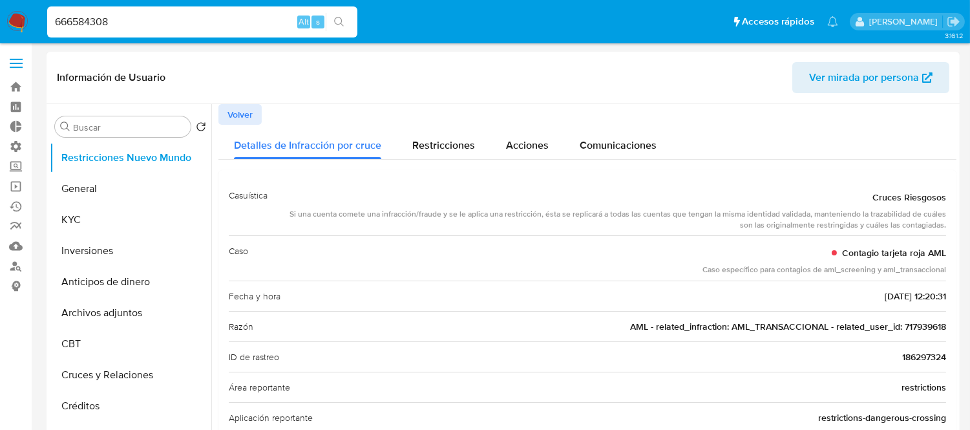
click at [227, 113] on span "Volver" at bounding box center [239, 114] width 25 height 18
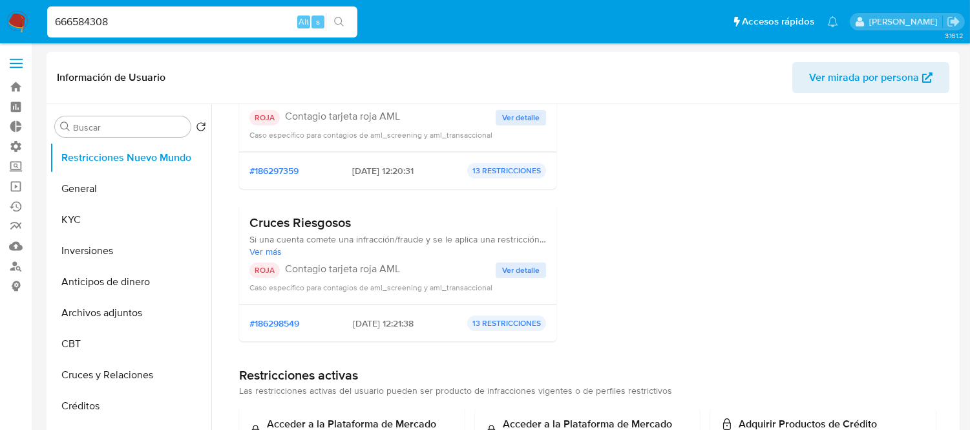
scroll to position [215, 0]
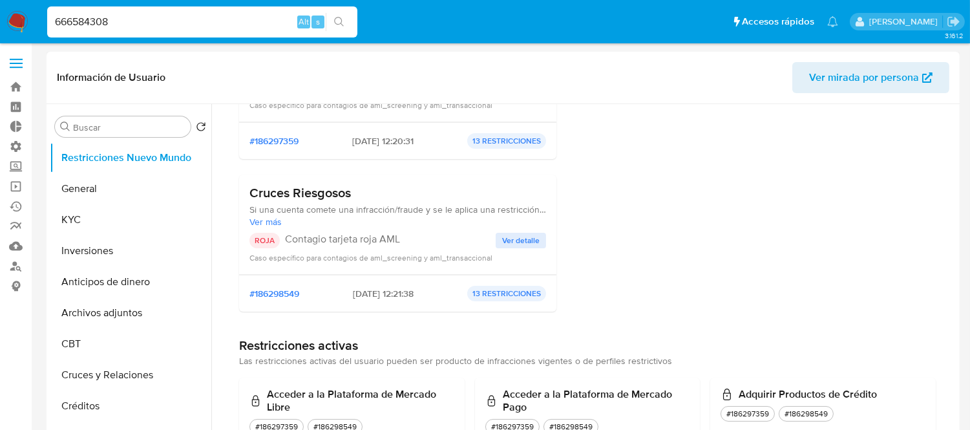
click at [515, 242] on span "Ver detalle" at bounding box center [520, 240] width 37 height 13
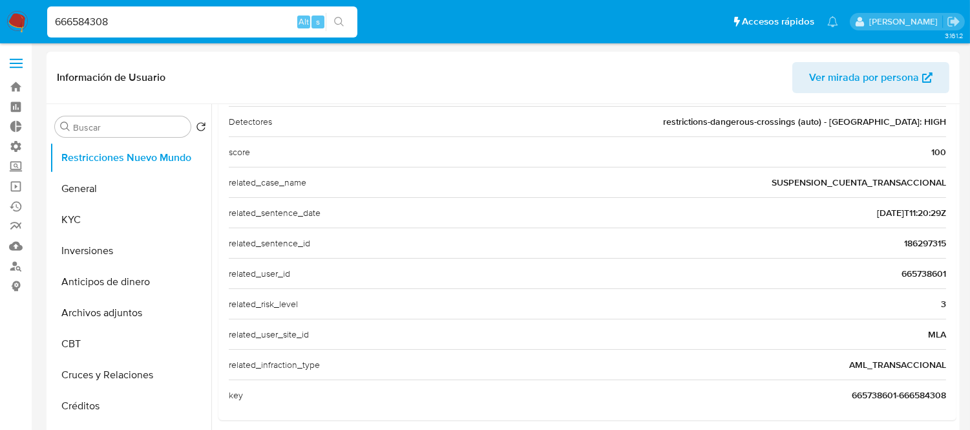
scroll to position [328, 0]
click at [901, 273] on span "665738601" at bounding box center [923, 271] width 45 height 13
click at [98, 189] on button "General" at bounding box center [125, 188] width 151 height 31
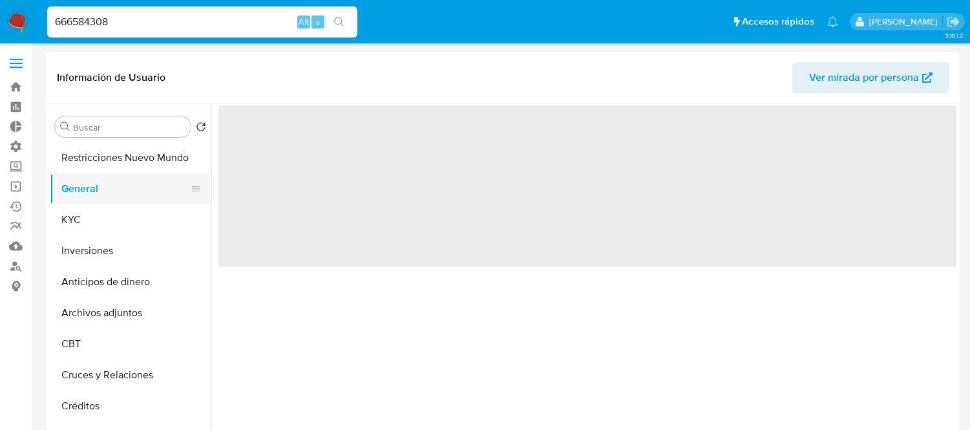
scroll to position [0, 0]
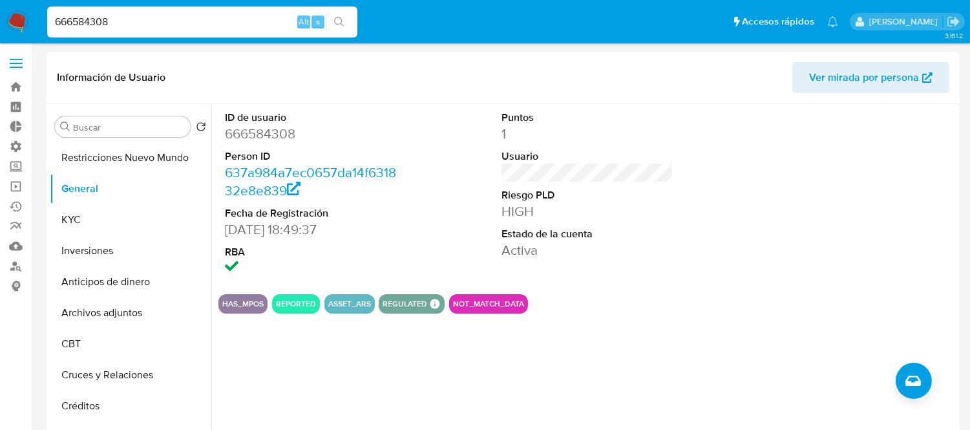
click at [62, 140] on div "Buscar Volver al orden por defecto Restricciones Nuevo Mundo General KYC Invers…" at bounding box center [130, 270] width 161 height 329
click at [74, 156] on button "Restricciones Nuevo Mundo" at bounding box center [125, 157] width 151 height 31
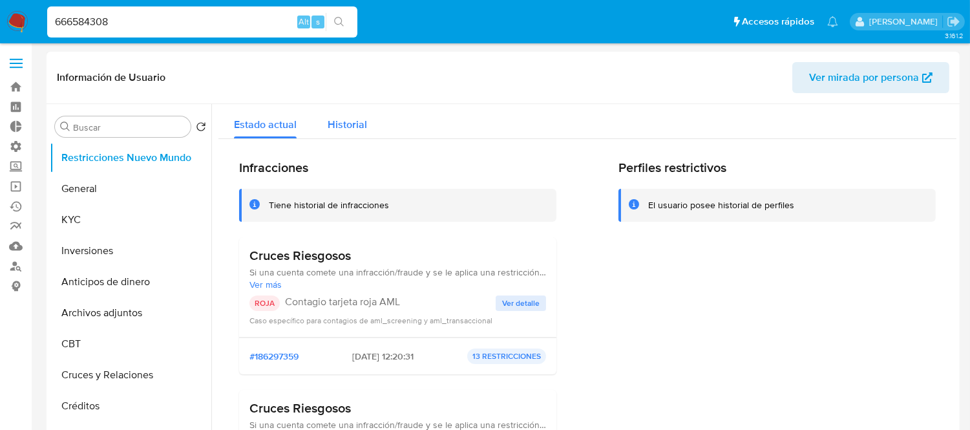
click at [353, 118] on span "Historial" at bounding box center [346, 124] width 39 height 15
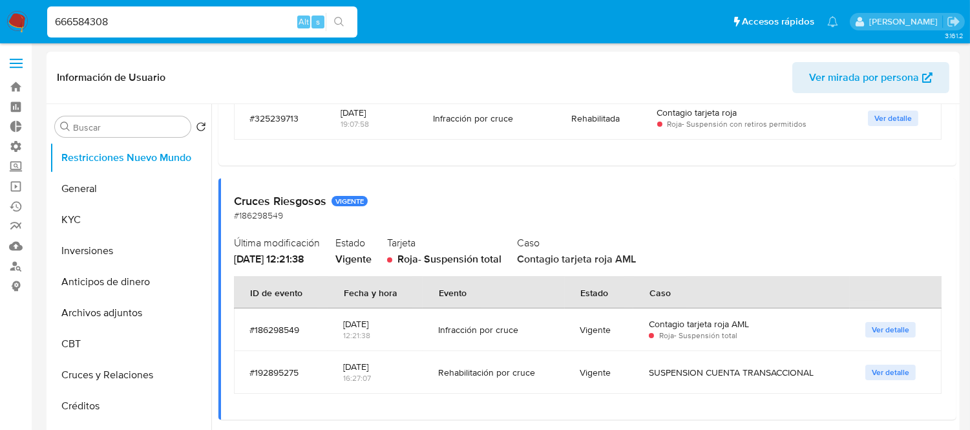
scroll to position [287, 0]
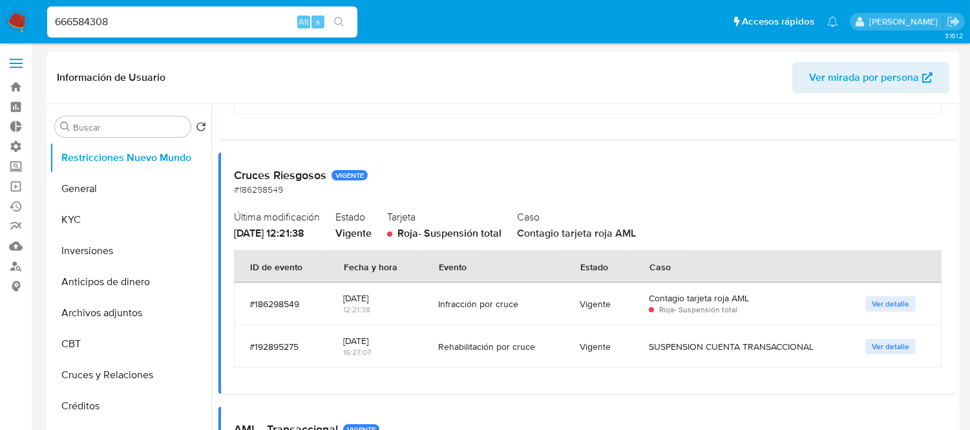
drag, startPoint x: 468, startPoint y: 351, endPoint x: 571, endPoint y: 360, distance: 103.7
click at [571, 360] on tr "#192895275 01/11/2022 16:27:07 Rehabilitación por cruce Vigente SUSPENSION CUEN…" at bounding box center [587, 346] width 707 height 43
click at [571, 360] on td "Vigente" at bounding box center [599, 346] width 68 height 43
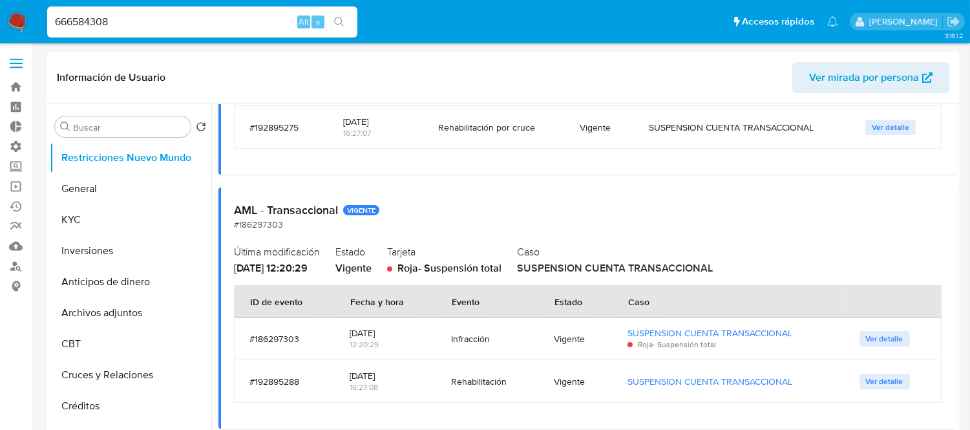
scroll to position [646, 0]
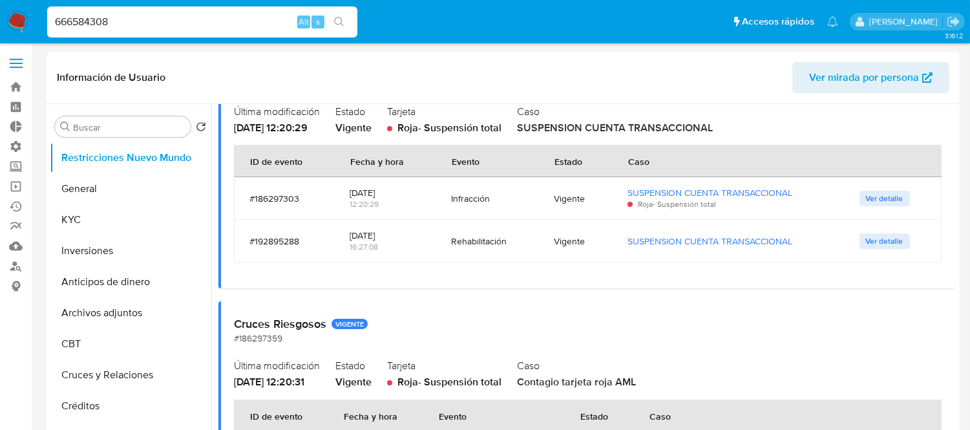
drag, startPoint x: 450, startPoint y: 244, endPoint x: 530, endPoint y: 254, distance: 81.4
click at [530, 254] on td "Rehabilitación" at bounding box center [487, 241] width 103 height 43
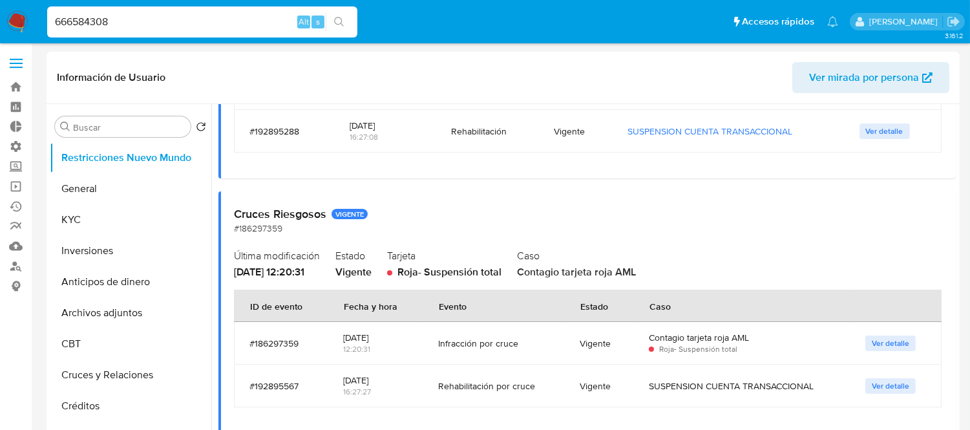
scroll to position [770, 0]
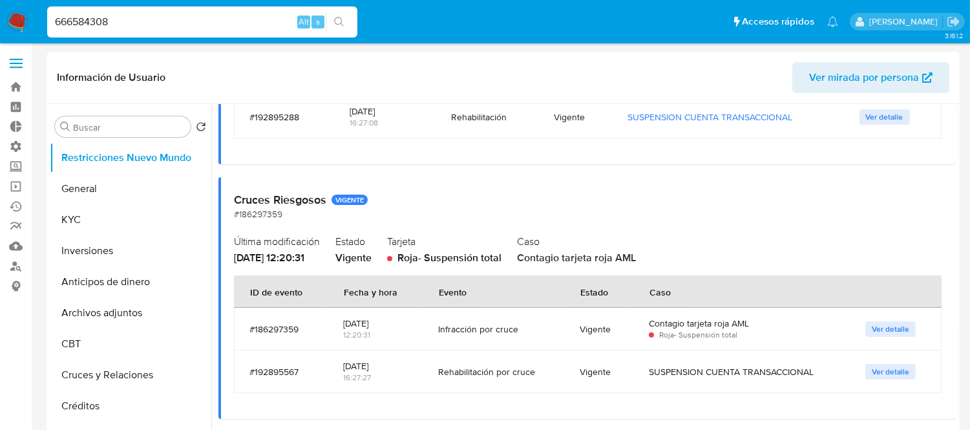
drag, startPoint x: 474, startPoint y: 369, endPoint x: 572, endPoint y: 382, distance: 99.0
click at [572, 382] on tr "#192895567 01/11/2022 16:27:27 Rehabilitación por cruce Vigente SUSPENSION CUEN…" at bounding box center [587, 371] width 707 height 43
click at [572, 382] on td "Vigente" at bounding box center [599, 371] width 68 height 43
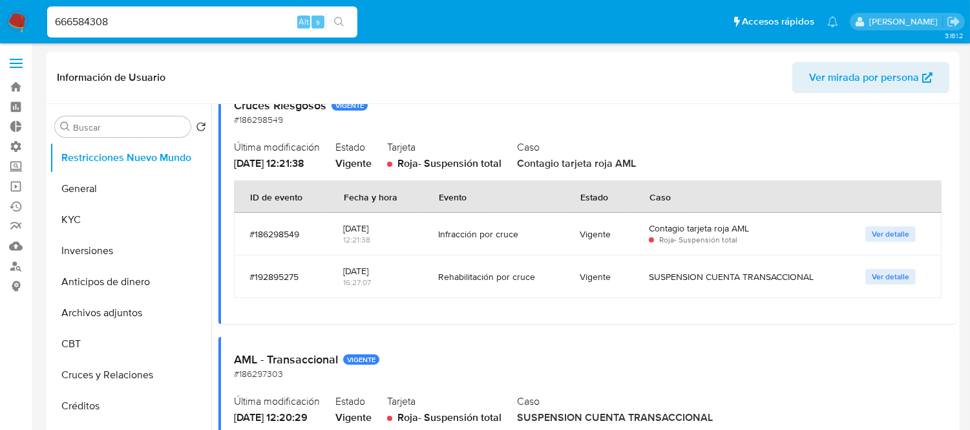
scroll to position [339, 0]
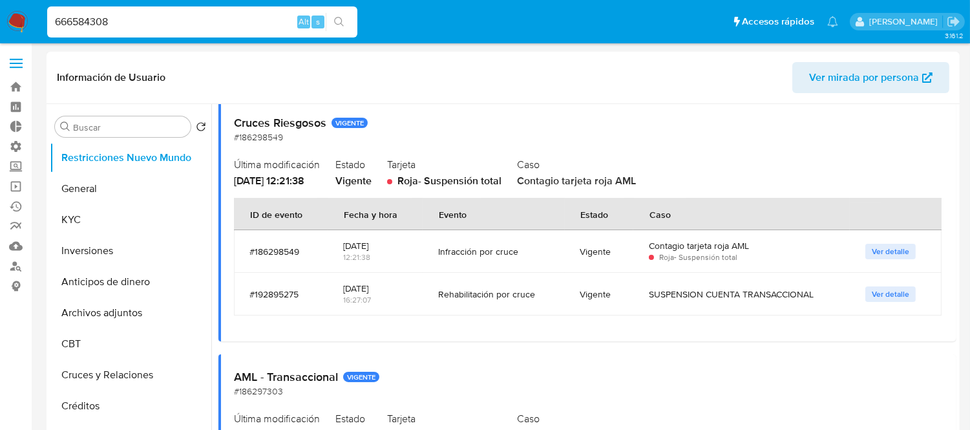
drag, startPoint x: 446, startPoint y: 295, endPoint x: 496, endPoint y: 296, distance: 50.4
click at [496, 296] on div "Rehabilitación por cruce" at bounding box center [493, 294] width 110 height 12
click at [485, 318] on div "Cruces Riesgosos VIGENTE #186298549 Última modificación 14/10/2022 - 12:21:38 E…" at bounding box center [587, 220] width 738 height 241
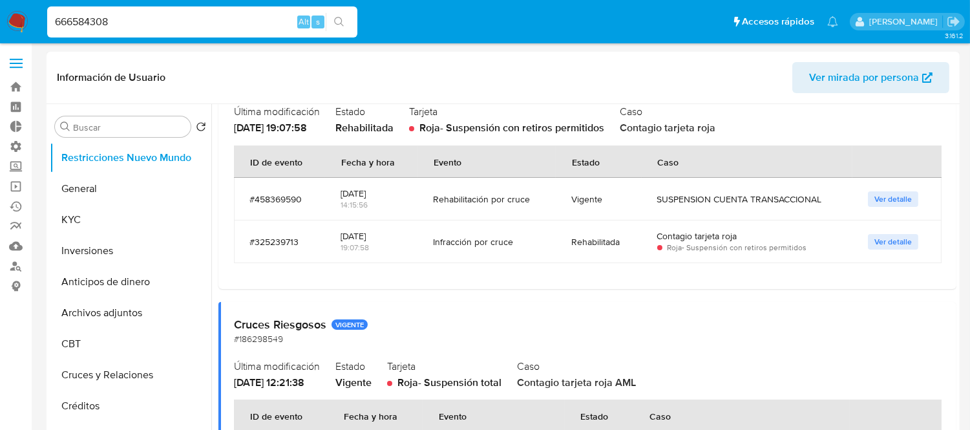
scroll to position [52, 0]
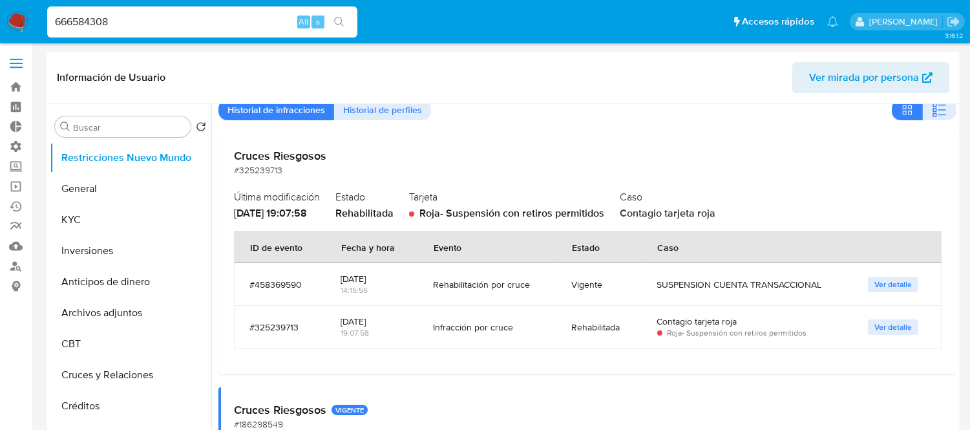
drag, startPoint x: 424, startPoint y: 286, endPoint x: 538, endPoint y: 288, distance: 114.3
click at [538, 288] on td "Rehabilitación por cruce" at bounding box center [487, 284] width 138 height 43
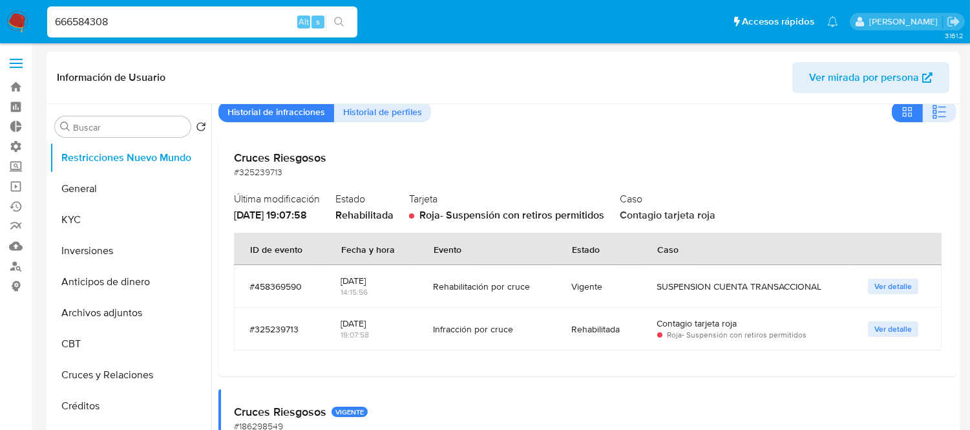
scroll to position [72, 0]
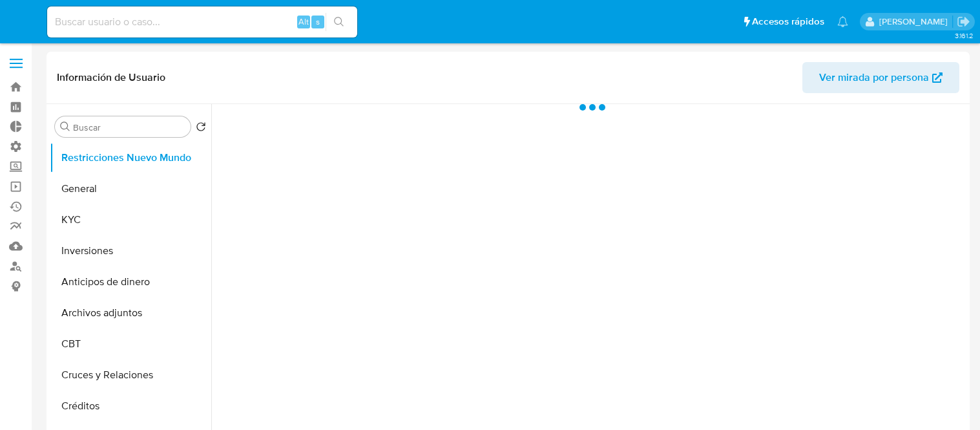
select select "10"
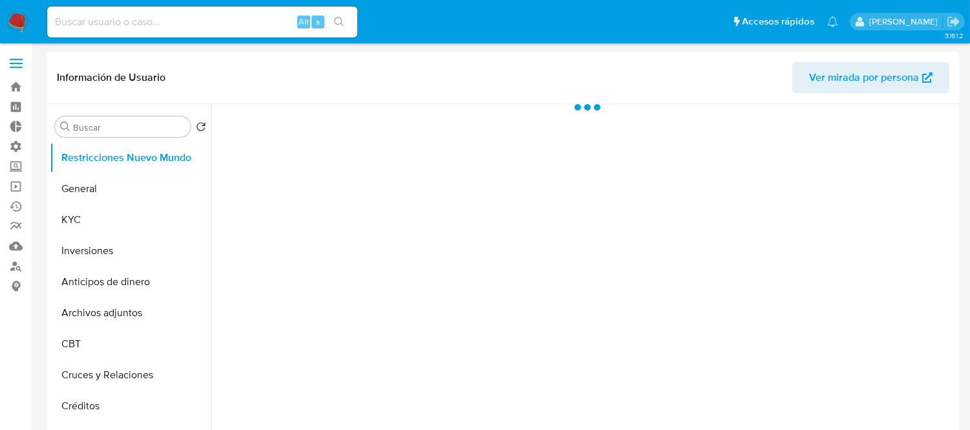
select select "10"
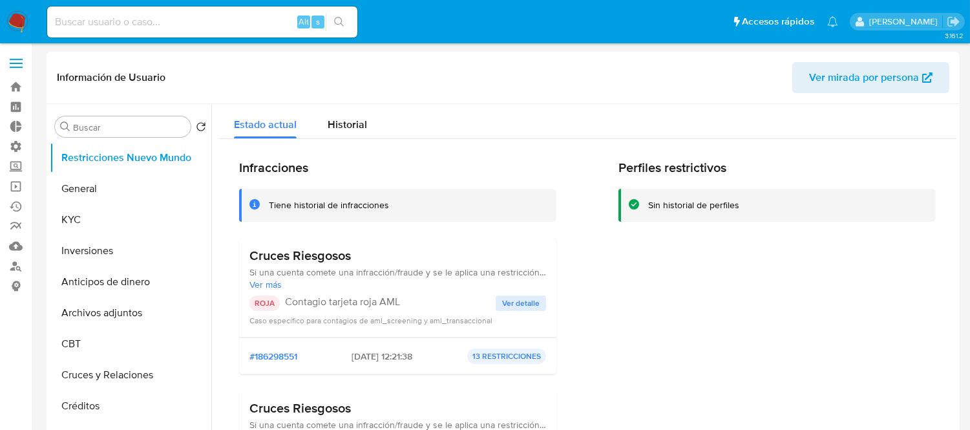
click at [515, 302] on span "Ver detalle" at bounding box center [520, 302] width 37 height 13
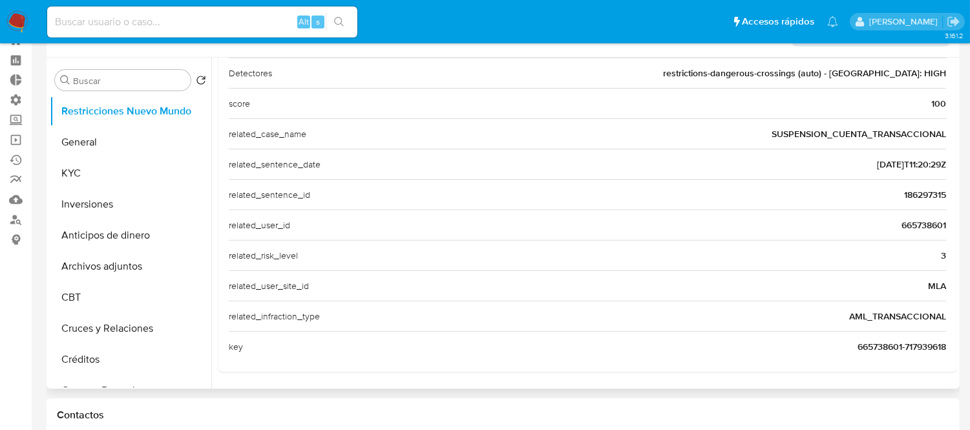
scroll to position [72, 0]
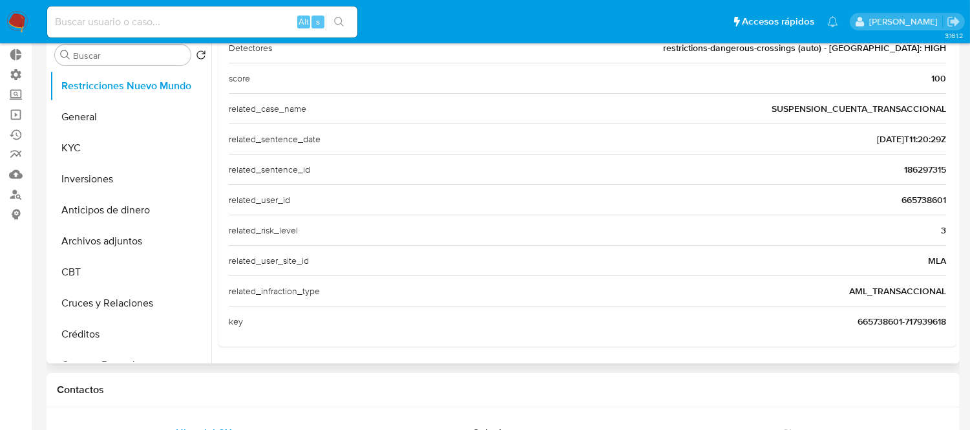
click at [930, 169] on span "186297315" at bounding box center [925, 169] width 42 height 13
click at [913, 169] on span "186297315" at bounding box center [925, 169] width 42 height 13
click at [109, 125] on button "General" at bounding box center [125, 116] width 151 height 31
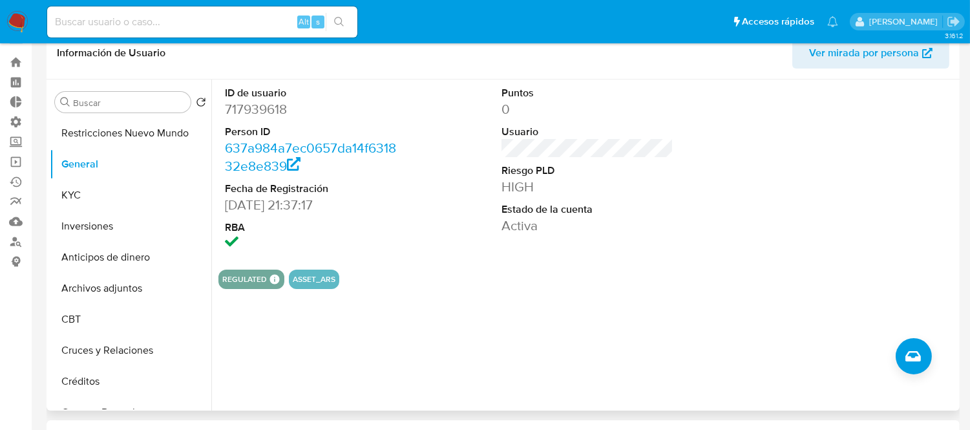
scroll to position [0, 0]
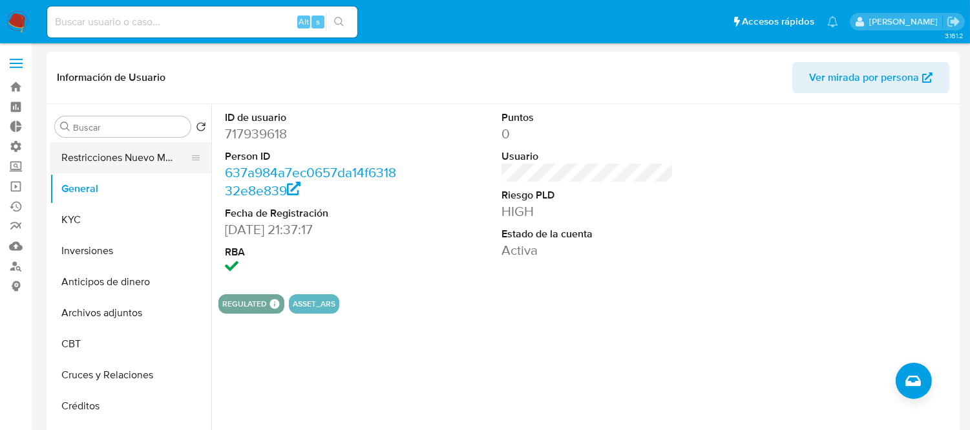
click at [72, 169] on button "Restricciones Nuevo Mundo" at bounding box center [125, 157] width 151 height 31
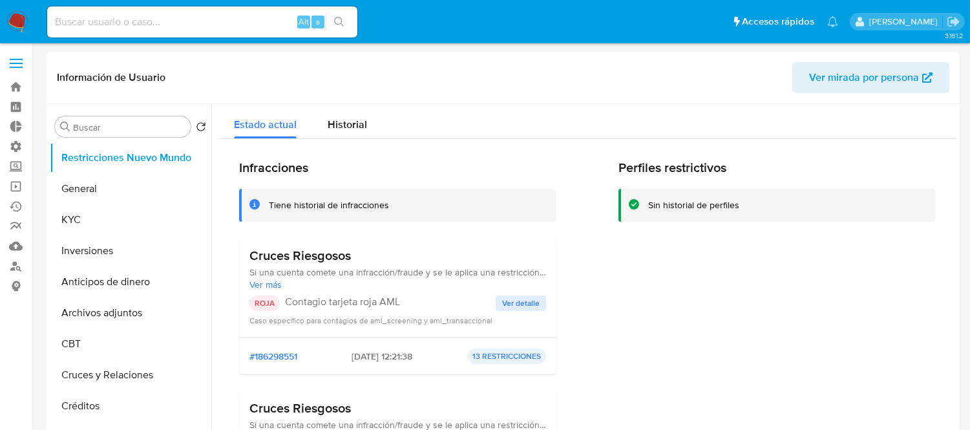
click at [510, 297] on span "Ver detalle" at bounding box center [520, 302] width 37 height 13
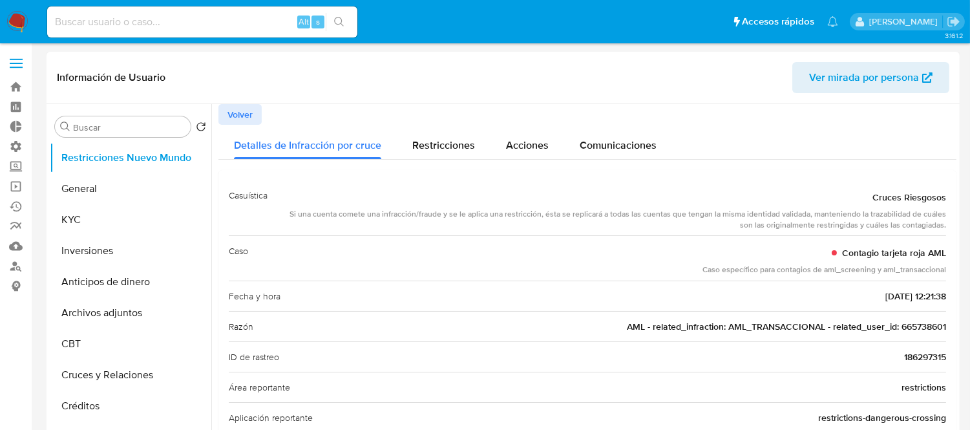
click at [222, 118] on button "Volver" at bounding box center [239, 114] width 43 height 21
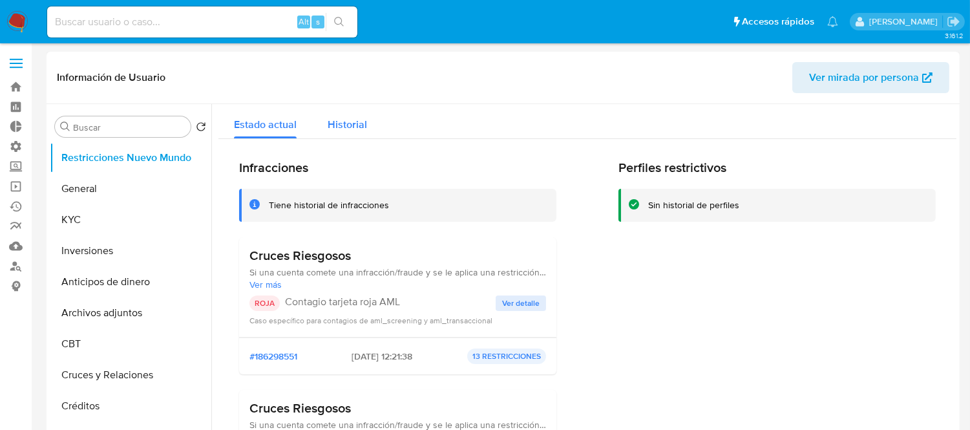
click at [351, 132] on div "Historial" at bounding box center [346, 121] width 39 height 34
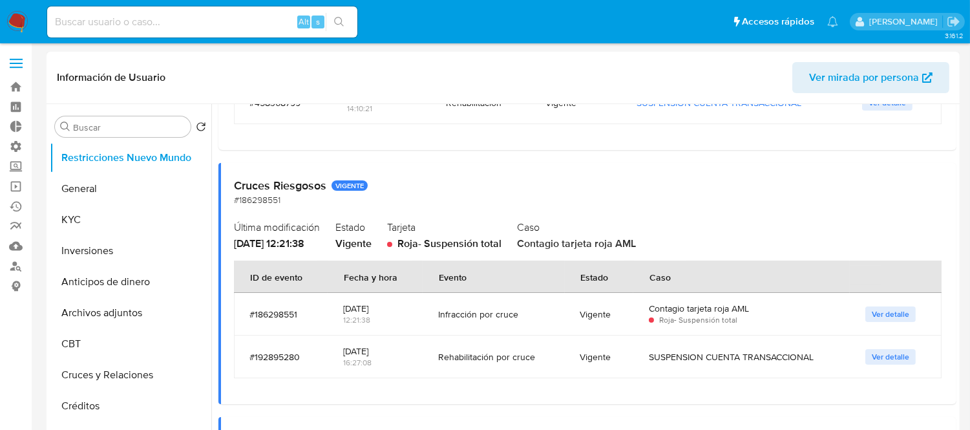
scroll to position [287, 0]
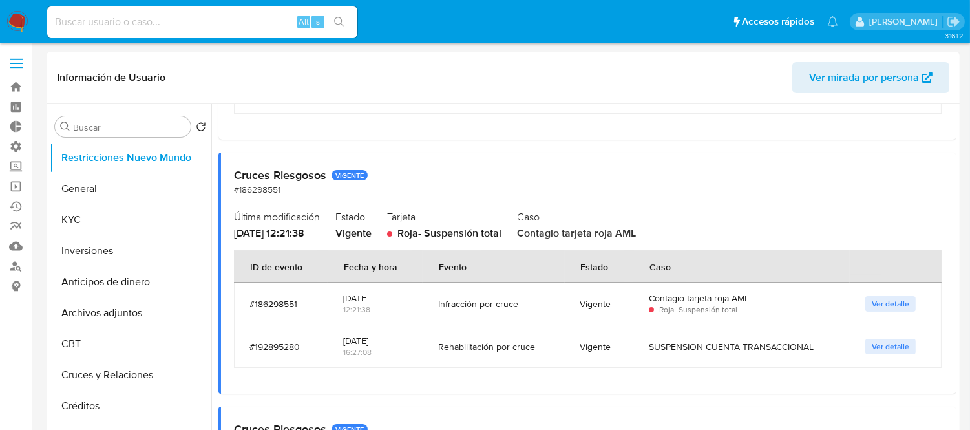
drag, startPoint x: 495, startPoint y: 354, endPoint x: 607, endPoint y: 349, distance: 112.5
click at [607, 349] on tr "#192895280 01/11/2022 16:27:08 Rehabilitación por cruce Vigente SUSPENSION CUEN…" at bounding box center [587, 346] width 707 height 43
click at [607, 349] on div "Vigente" at bounding box center [598, 346] width 37 height 12
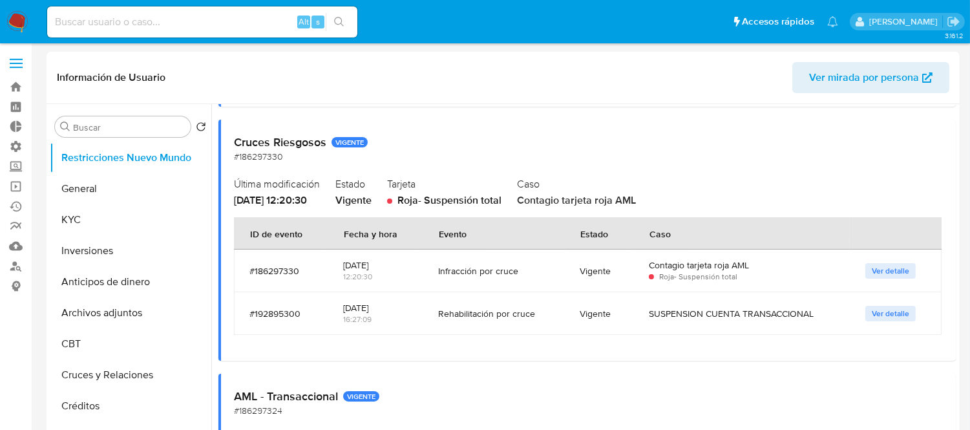
drag, startPoint x: 415, startPoint y: 313, endPoint x: 607, endPoint y: 311, distance: 192.5
click at [607, 311] on tr "#192895300 01/11/2022 16:27:09 Rehabilitación por cruce Vigente SUSPENSION CUEN…" at bounding box center [587, 313] width 707 height 43
click at [610, 310] on div "Vigente" at bounding box center [598, 313] width 37 height 12
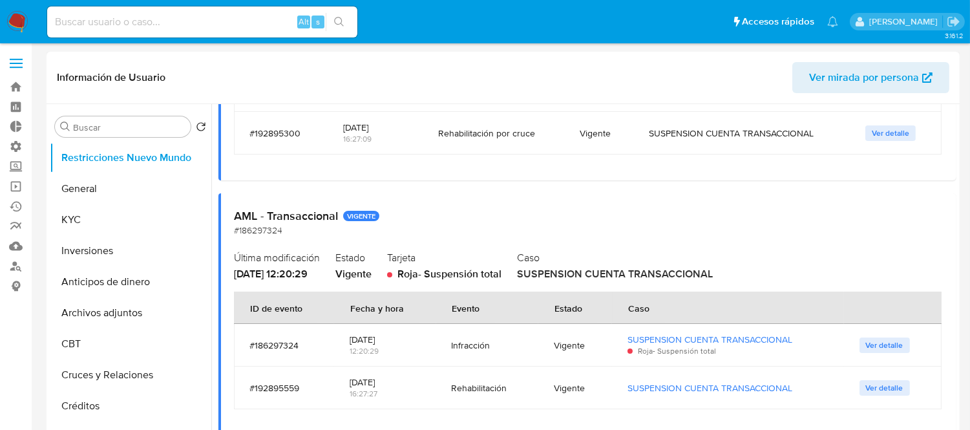
scroll to position [770, 0]
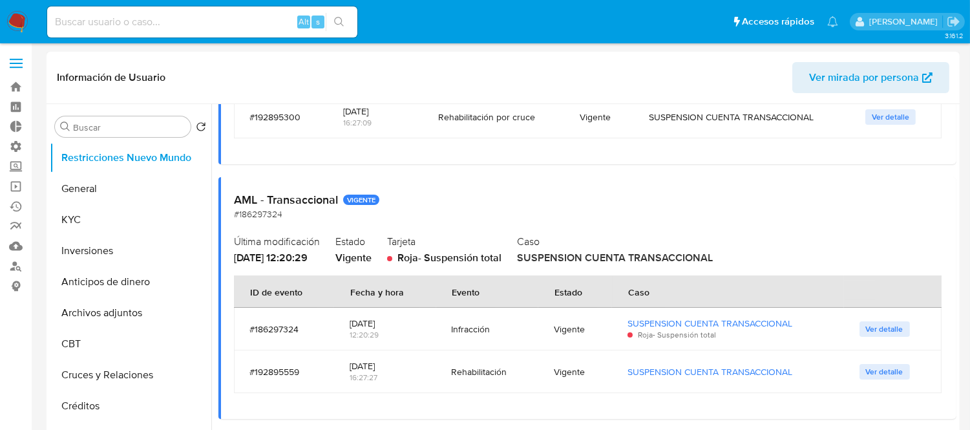
drag, startPoint x: 472, startPoint y: 369, endPoint x: 538, endPoint y: 369, distance: 65.9
click at [538, 369] on tr "#192895559 01/11/2022 16:27:27 Rehabilitación Vigente SUSPENSION CUENTA TRANSAC…" at bounding box center [587, 371] width 707 height 43
click at [538, 369] on td "Vigente" at bounding box center [575, 371] width 74 height 43
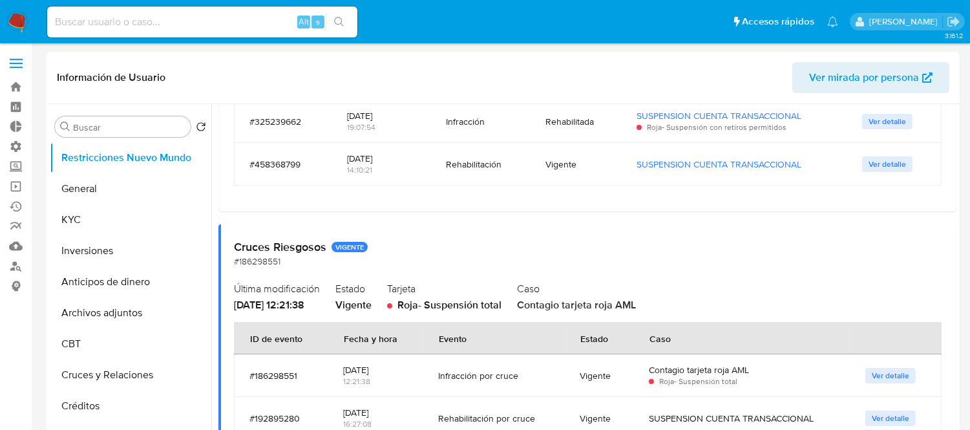
scroll to position [287, 0]
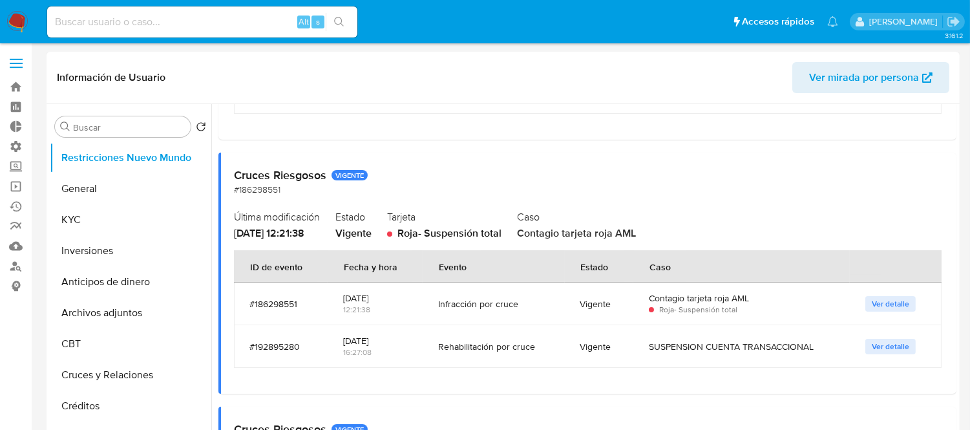
drag, startPoint x: 433, startPoint y: 349, endPoint x: 576, endPoint y: 362, distance: 144.0
click at [576, 362] on tr "#192895280 01/11/2022 16:27:08 Rehabilitación por cruce Vigente SUSPENSION CUEN…" at bounding box center [587, 346] width 707 height 43
click at [576, 362] on td "Vigente" at bounding box center [599, 346] width 68 height 43
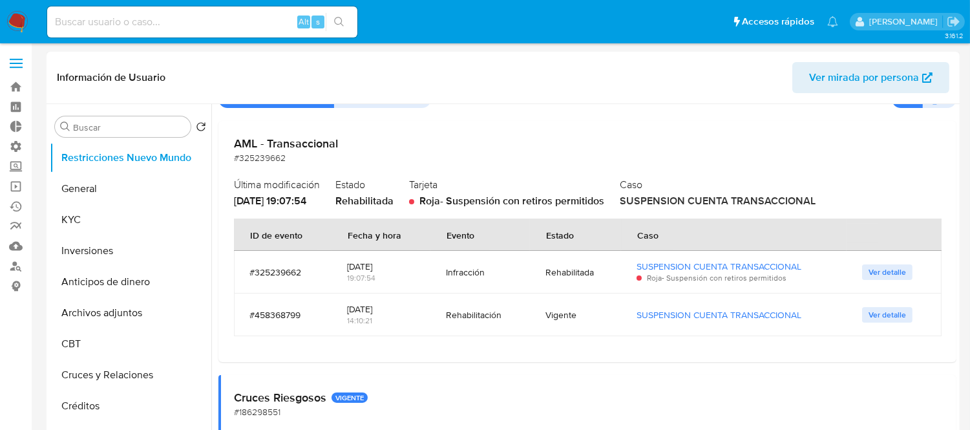
scroll to position [0, 0]
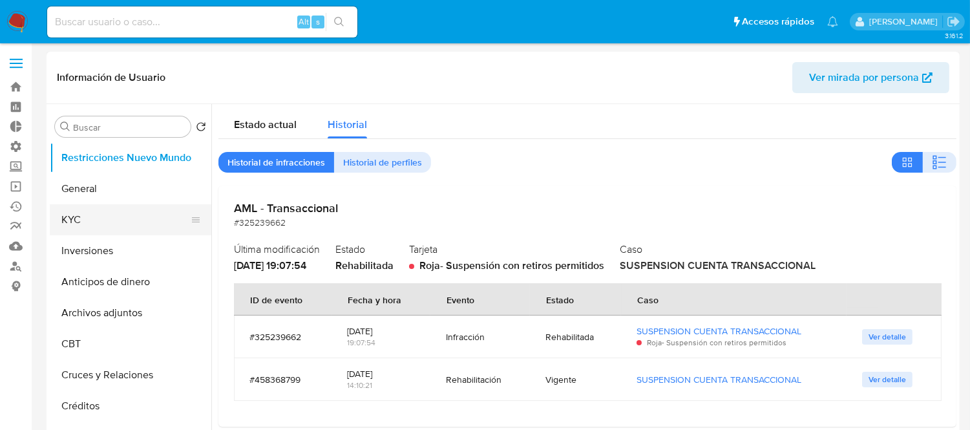
click at [128, 220] on button "KYC" at bounding box center [125, 219] width 151 height 31
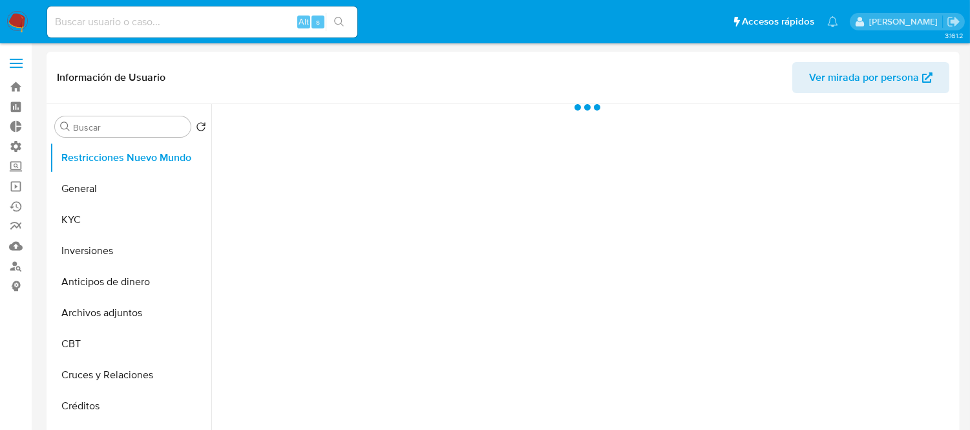
select select "10"
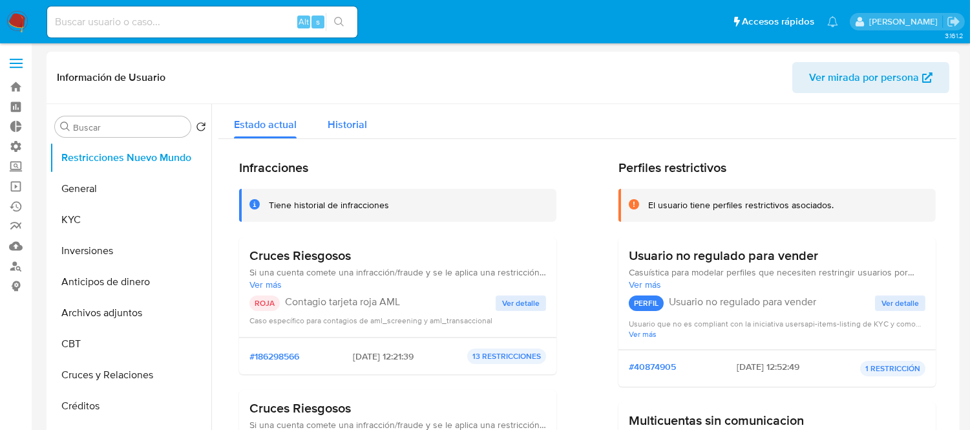
click at [353, 117] on span "Historial" at bounding box center [346, 124] width 39 height 15
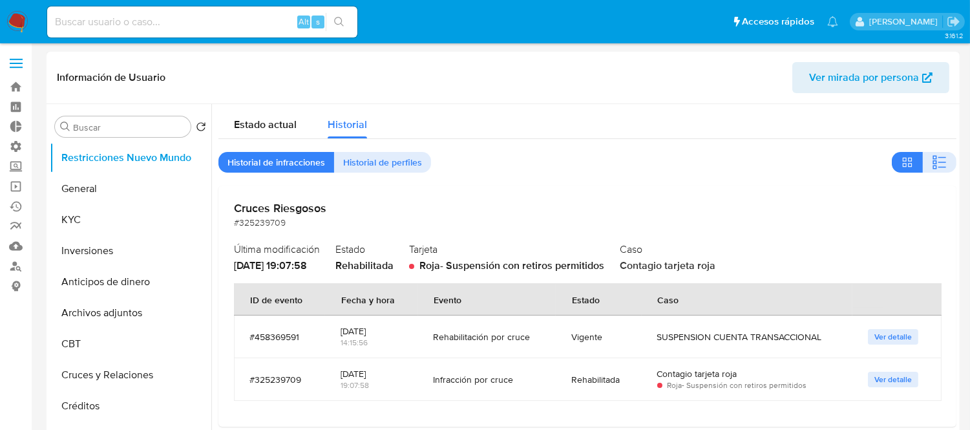
scroll to position [72, 0]
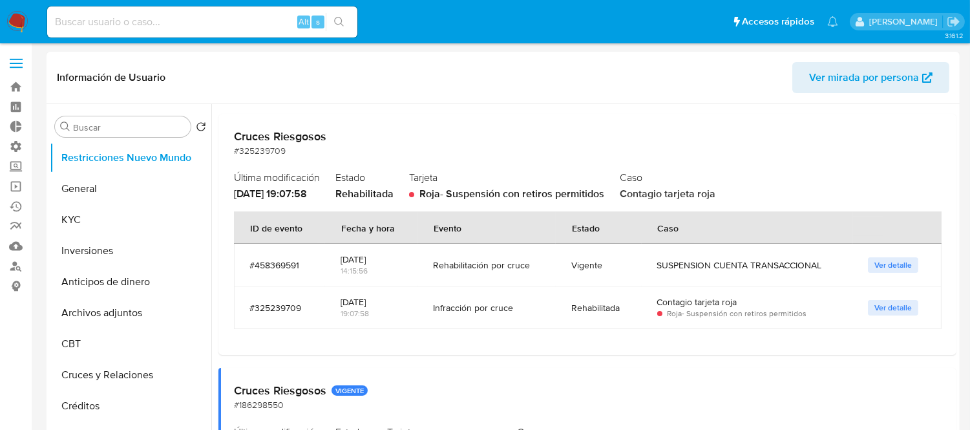
drag, startPoint x: 433, startPoint y: 262, endPoint x: 573, endPoint y: 262, distance: 140.2
click at [573, 262] on tr "#458369591 [DATE] 14:15:56 Rehabilitación por cruce Vigente SUSPENSION CUENTA T…" at bounding box center [587, 265] width 707 height 43
click at [573, 262] on div "Vigente" at bounding box center [598, 265] width 55 height 12
click at [563, 262] on td "Vigente" at bounding box center [598, 265] width 86 height 43
click at [867, 260] on button "Ver detalle" at bounding box center [892, 265] width 50 height 16
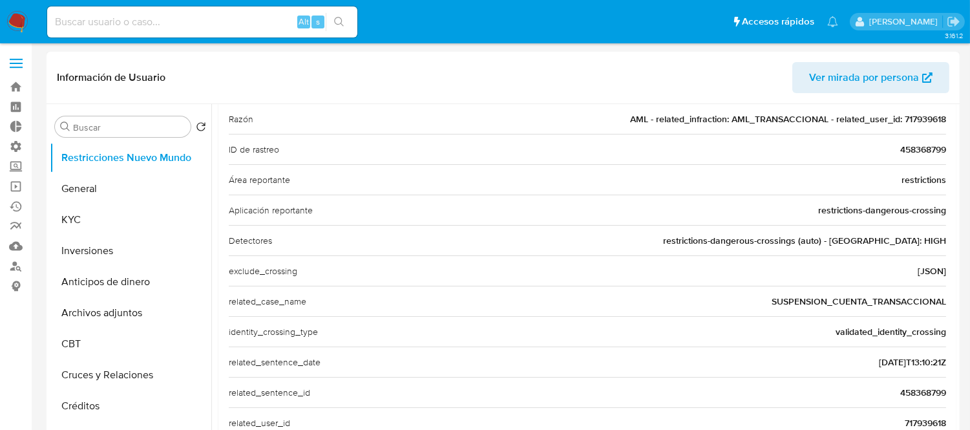
scroll to position [215, 0]
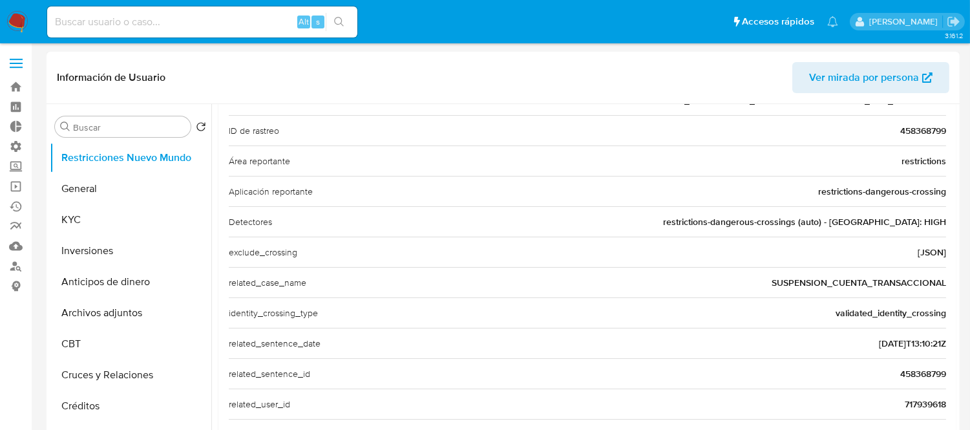
drag, startPoint x: 887, startPoint y: 404, endPoint x: 944, endPoint y: 406, distance: 56.9
click at [944, 406] on div "Casuística Cruces Riesgosos Si una cuenta comete una infracción/fraude y se le …" at bounding box center [587, 283] width 738 height 657
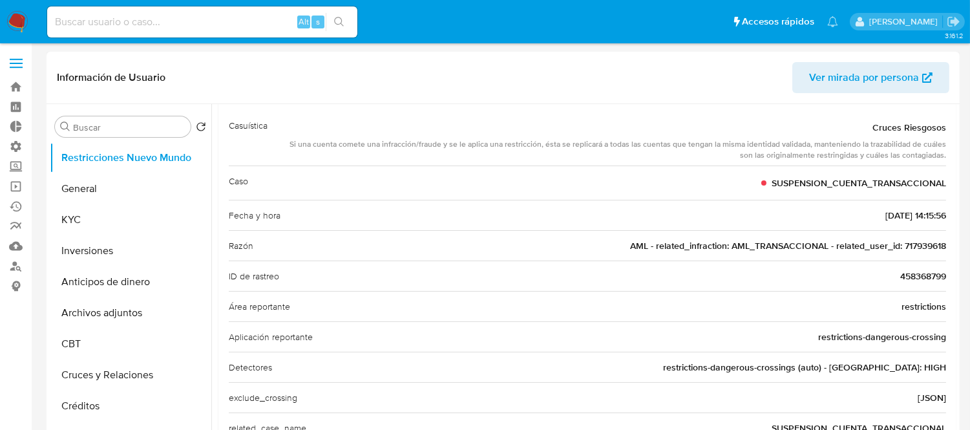
scroll to position [0, 0]
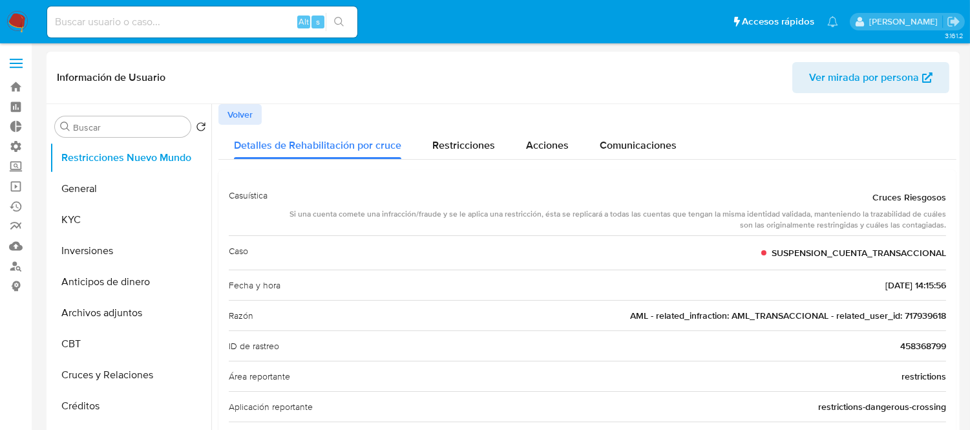
click at [253, 112] on button "Volver" at bounding box center [239, 114] width 43 height 21
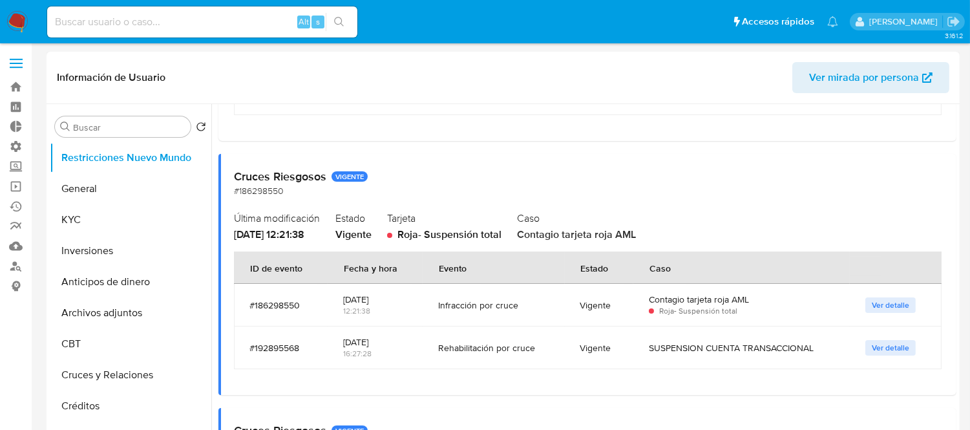
scroll to position [287, 0]
drag, startPoint x: 430, startPoint y: 311, endPoint x: 514, endPoint y: 302, distance: 84.5
click at [514, 302] on td "Infracción por cruce" at bounding box center [492, 303] width 141 height 43
click at [526, 342] on div "Rehabilitación por cruce" at bounding box center [493, 346] width 110 height 12
drag, startPoint x: 543, startPoint y: 344, endPoint x: 455, endPoint y: 344, distance: 87.8
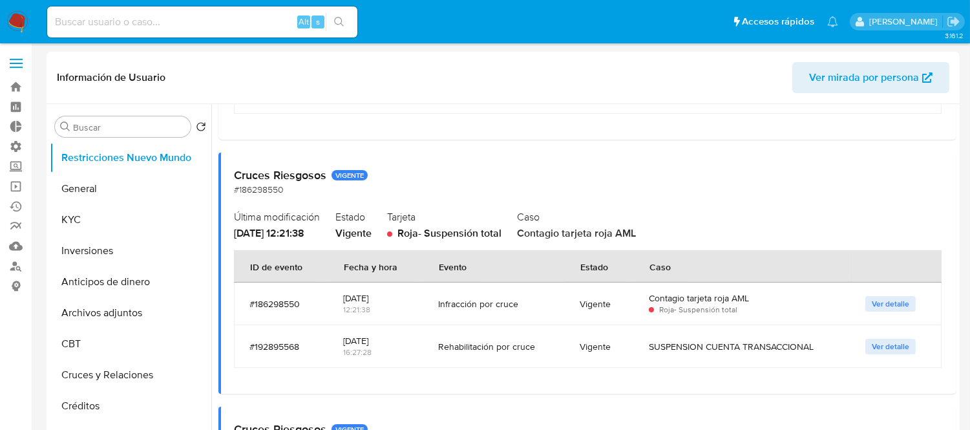
click at [455, 344] on div "Rehabilitación por cruce" at bounding box center [493, 346] width 110 height 12
drag, startPoint x: 400, startPoint y: 349, endPoint x: 335, endPoint y: 338, distance: 66.8
click at [335, 338] on td "[DATE] 16:27:28" at bounding box center [374, 346] width 95 height 43
click at [334, 336] on td "[DATE] 16:27:28" at bounding box center [374, 346] width 95 height 43
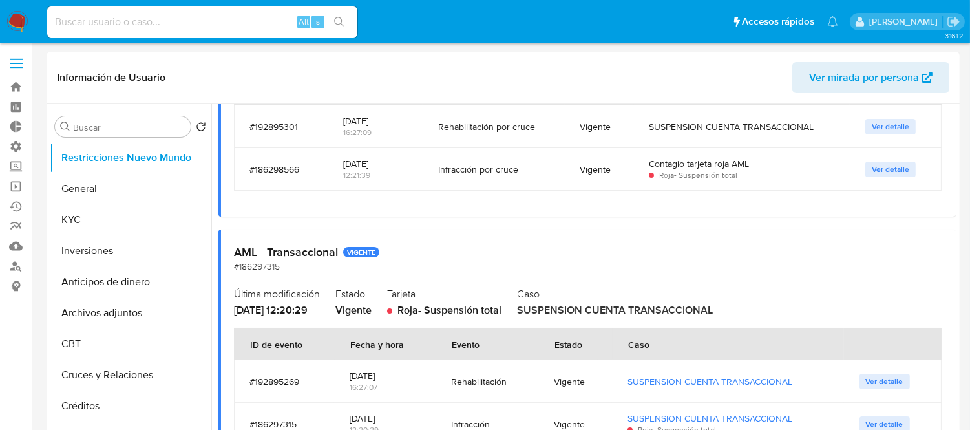
scroll to position [789, 0]
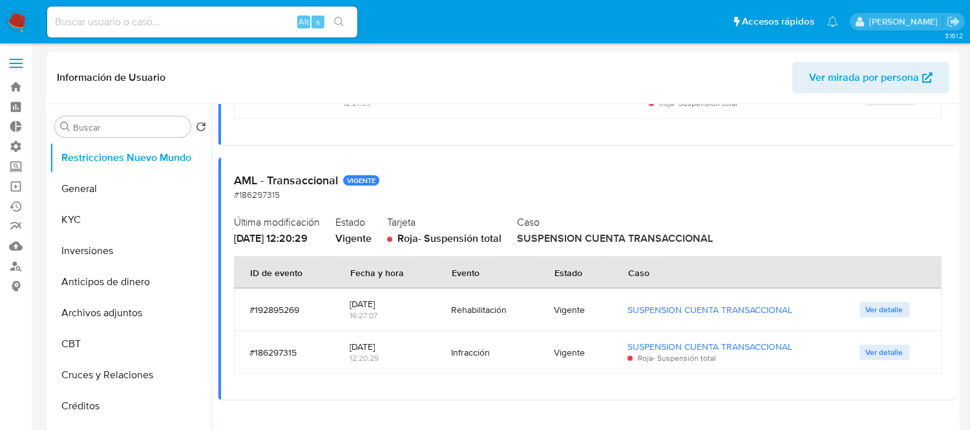
click at [455, 319] on div "Rehabilitación" at bounding box center [487, 309] width 72 height 31
click at [452, 315] on div "Rehabilitación" at bounding box center [487, 309] width 72 height 31
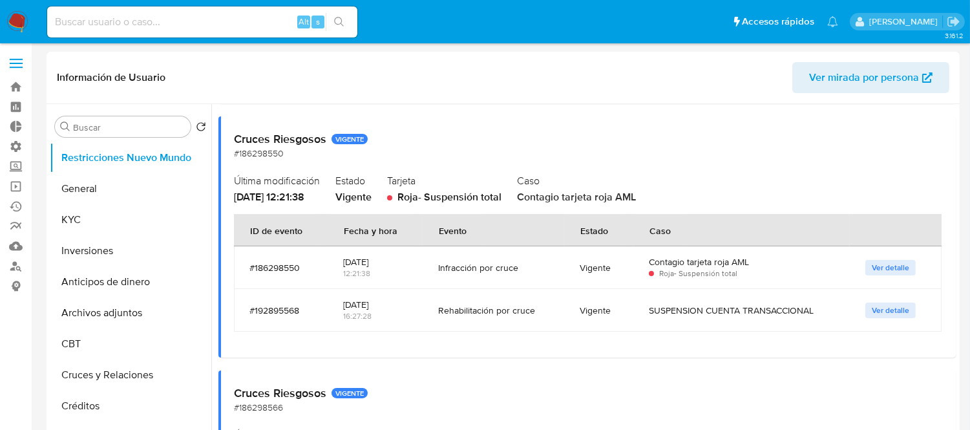
scroll to position [0, 0]
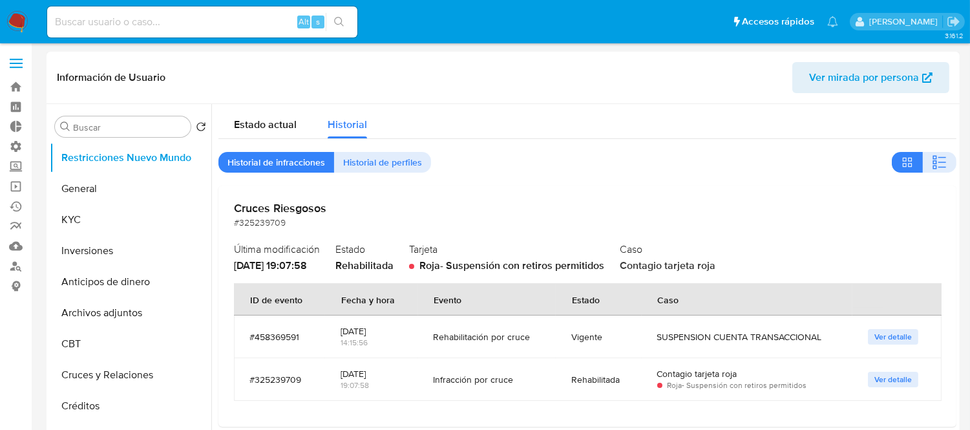
click at [305, 101] on div "Información de Usuario Ver mirada por persona" at bounding box center [503, 78] width 913 height 52
click at [289, 118] on span "Estado actual" at bounding box center [265, 124] width 63 height 15
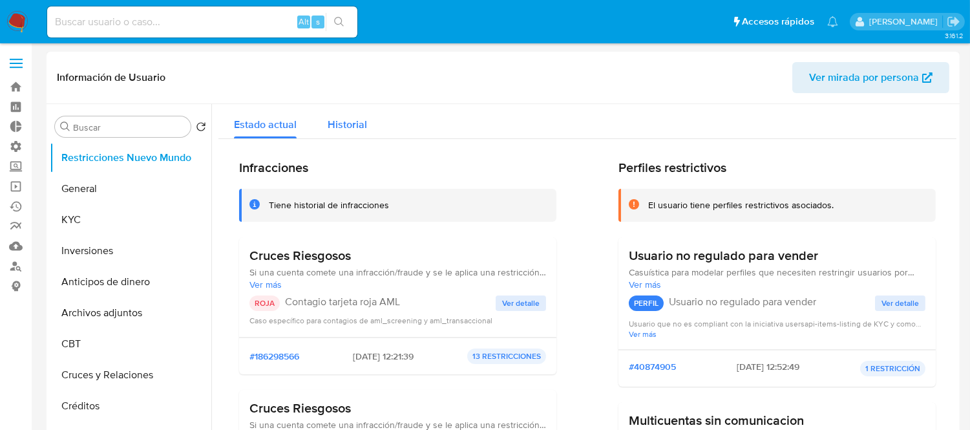
click at [331, 129] on span "Historial" at bounding box center [346, 124] width 39 height 15
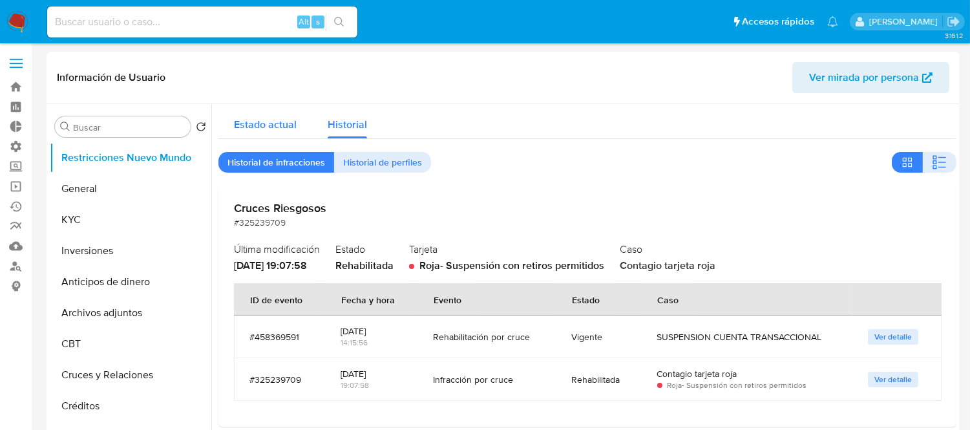
click at [249, 121] on span "Estado actual" at bounding box center [265, 124] width 63 height 15
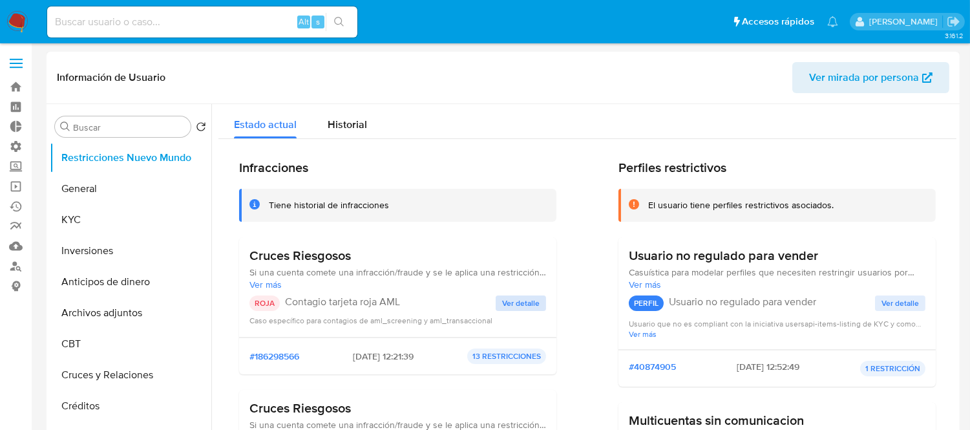
click at [514, 304] on span "Ver detalle" at bounding box center [520, 302] width 37 height 13
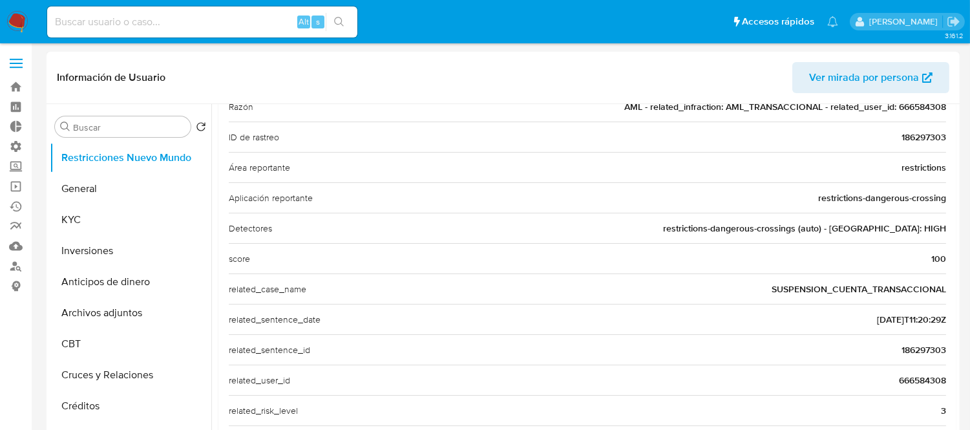
scroll to position [328, 0]
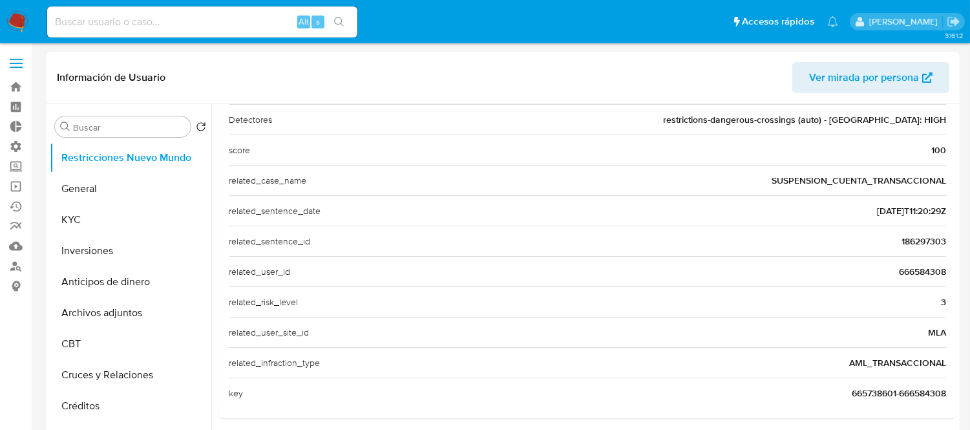
click at [904, 276] on span "666584308" at bounding box center [921, 271] width 47 height 13
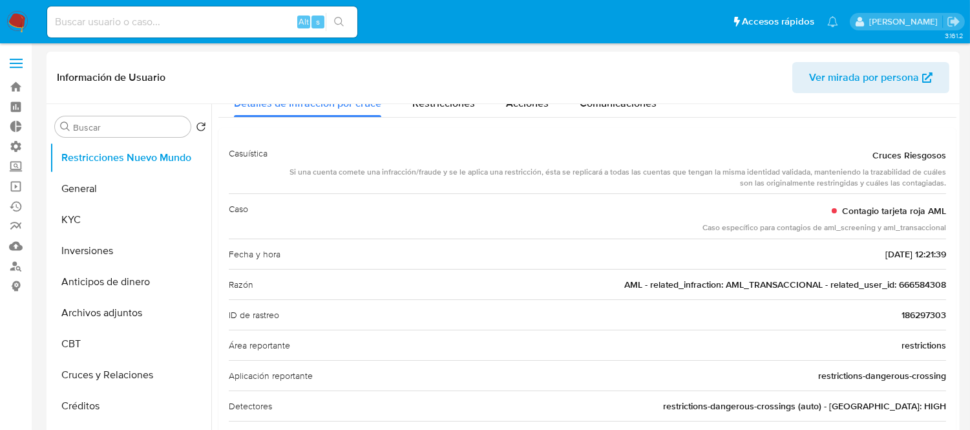
scroll to position [41, 0]
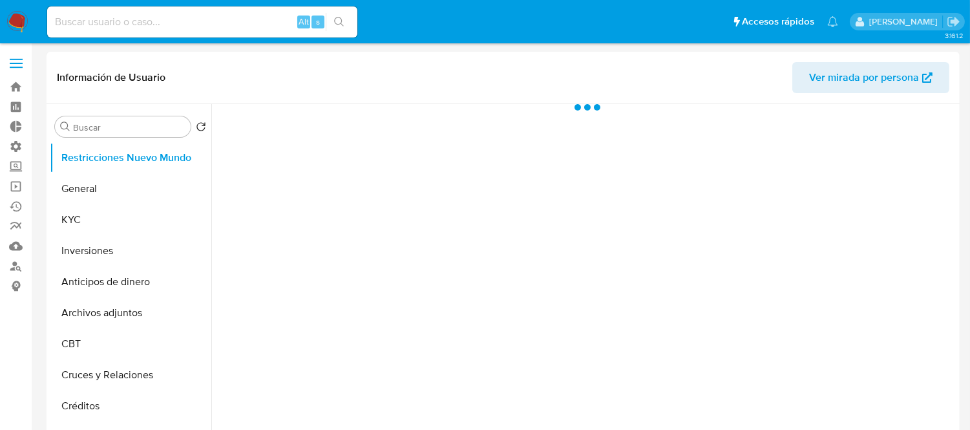
click at [68, 26] on input at bounding box center [202, 22] width 310 height 17
select select "10"
paste input "408516778"
type input "408516778"
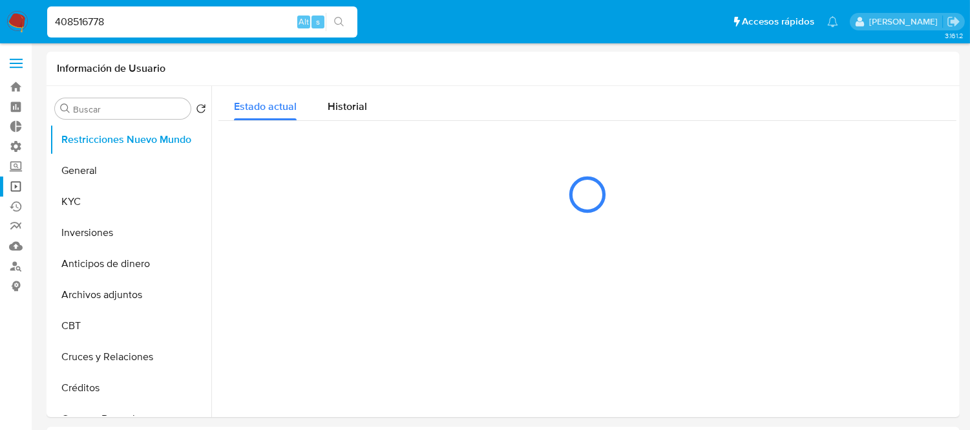
select select "10"
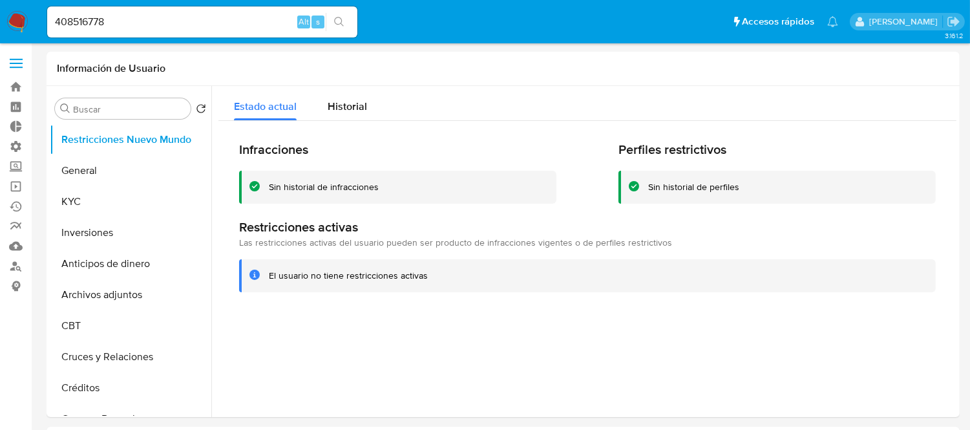
click at [147, 29] on input "408516778" at bounding box center [202, 22] width 310 height 17
click at [338, 119] on div "Historial" at bounding box center [346, 103] width 39 height 34
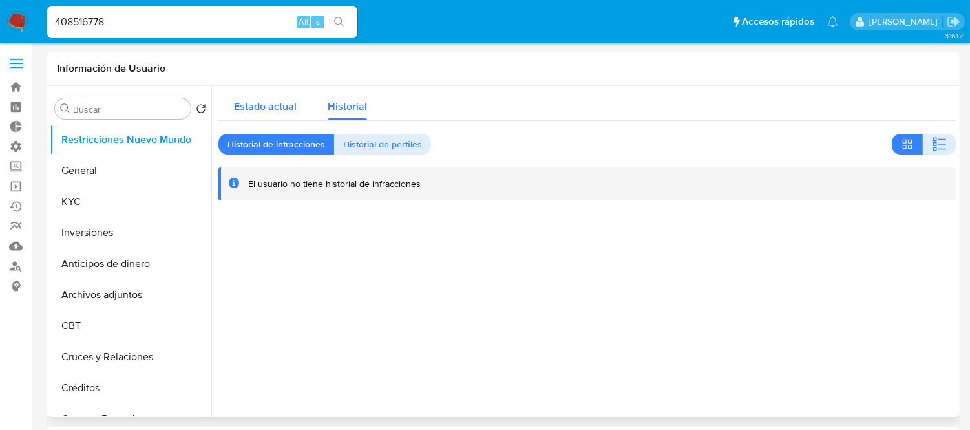
click at [275, 108] on span "Estado actual" at bounding box center [265, 106] width 63 height 15
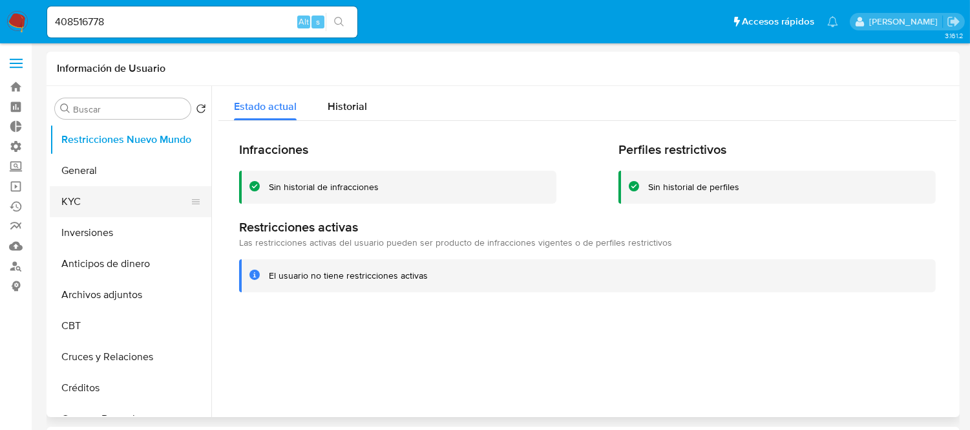
click at [114, 188] on button "KYC" at bounding box center [125, 201] width 151 height 31
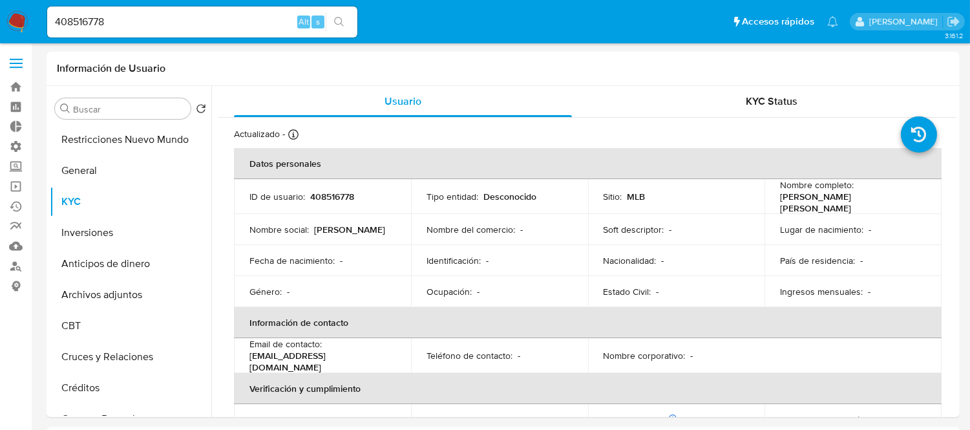
click at [137, 12] on div "408516778 Alt s" at bounding box center [202, 21] width 310 height 31
click at [127, 31] on div "408516778 Alt s" at bounding box center [202, 21] width 310 height 31
click at [117, 23] on input "408516778" at bounding box center [202, 22] width 310 height 17
paste input "[EMAIL_ADDRESS][DOMAIN_NAME]"
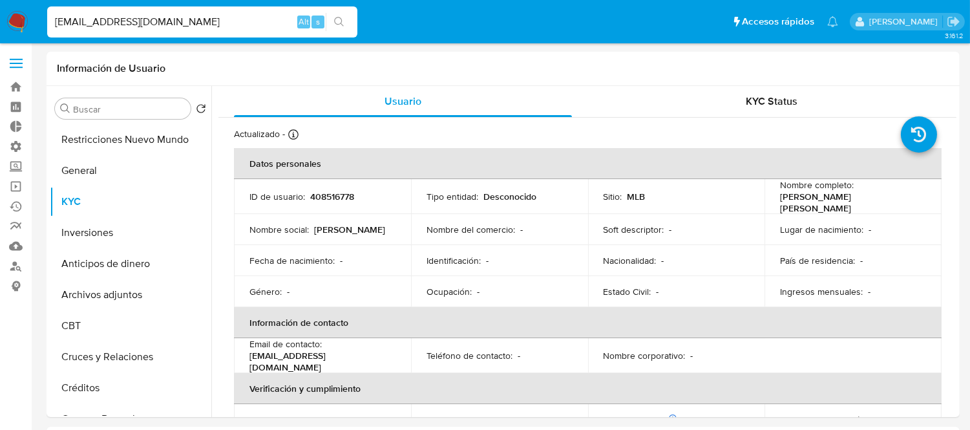
type input "[EMAIL_ADDRESS][DOMAIN_NAME]"
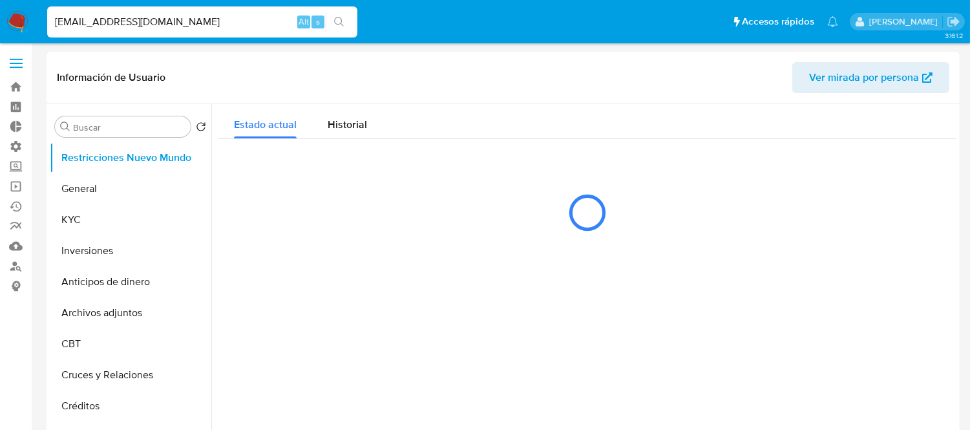
select select "10"
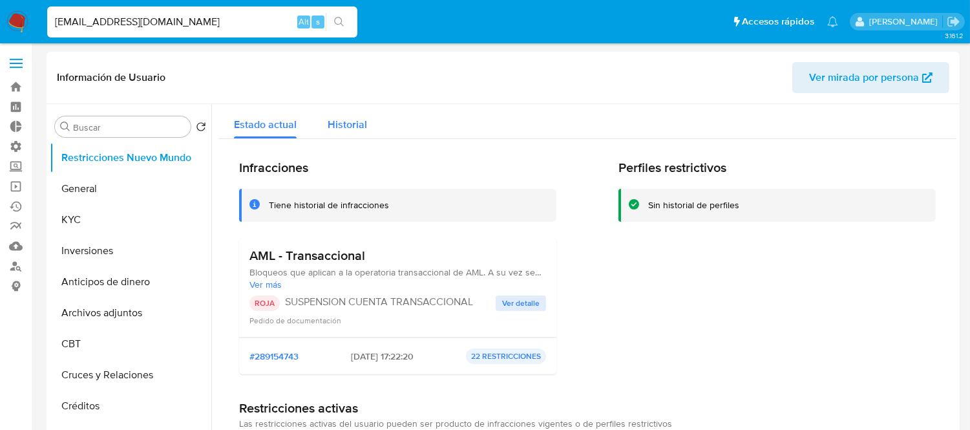
click at [368, 110] on button "Historial" at bounding box center [347, 121] width 70 height 34
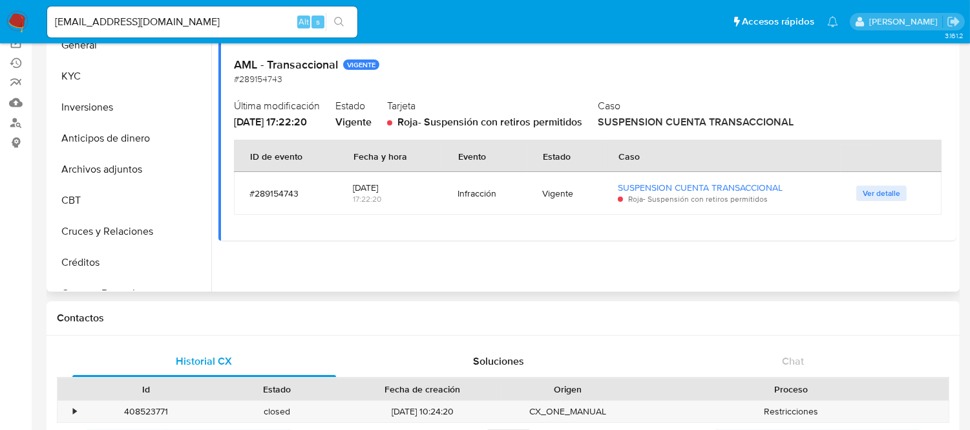
scroll to position [72, 0]
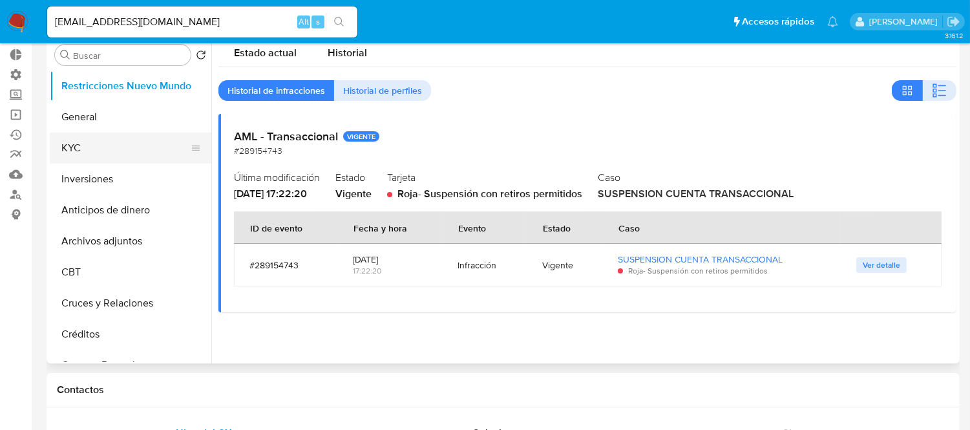
click at [89, 149] on button "KYC" at bounding box center [125, 147] width 151 height 31
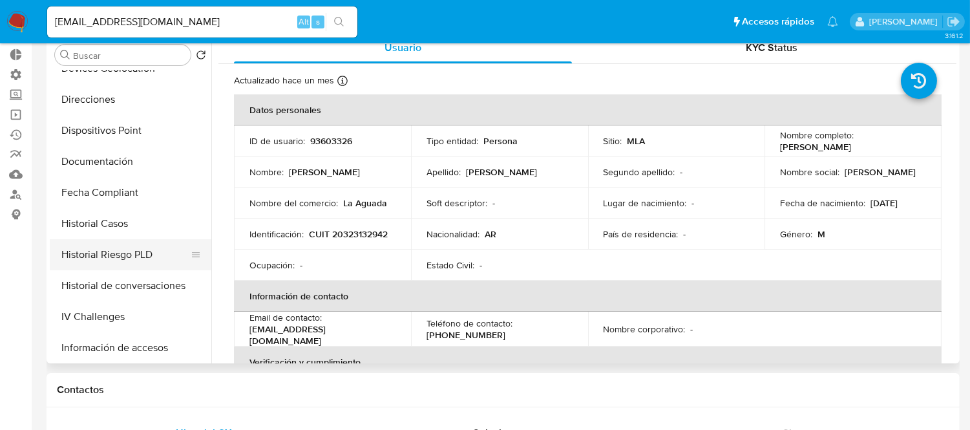
scroll to position [358, 0]
click at [81, 224] on button "Historial Casos" at bounding box center [125, 224] width 151 height 31
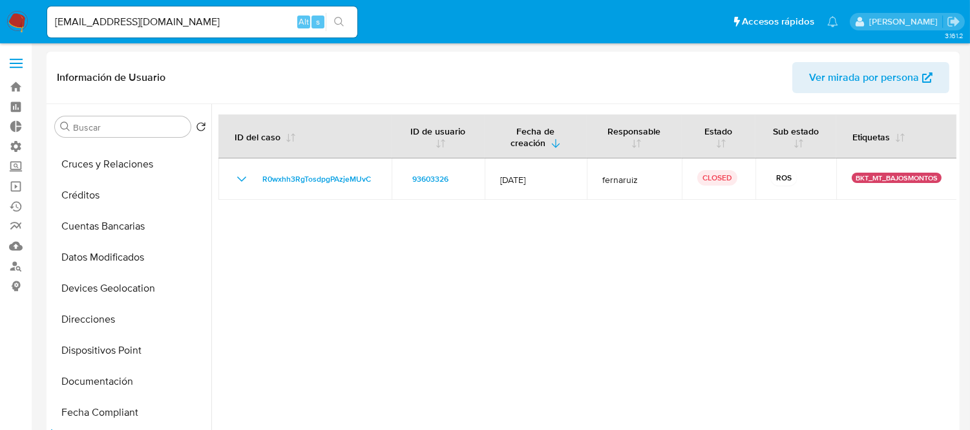
scroll to position [0, 0]
